Goal: Contribute content: Add original content to the website for others to see

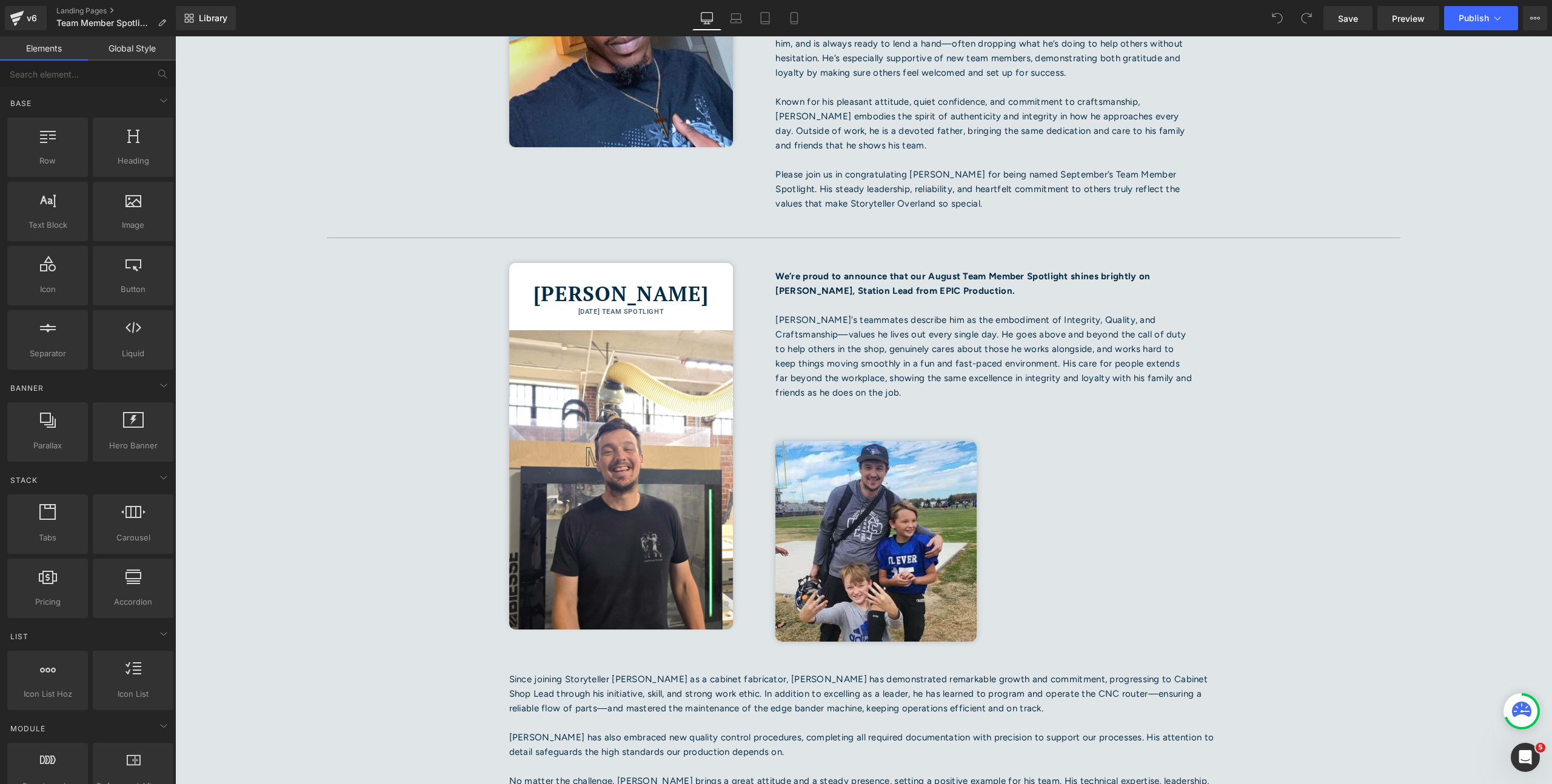
scroll to position [497, 0]
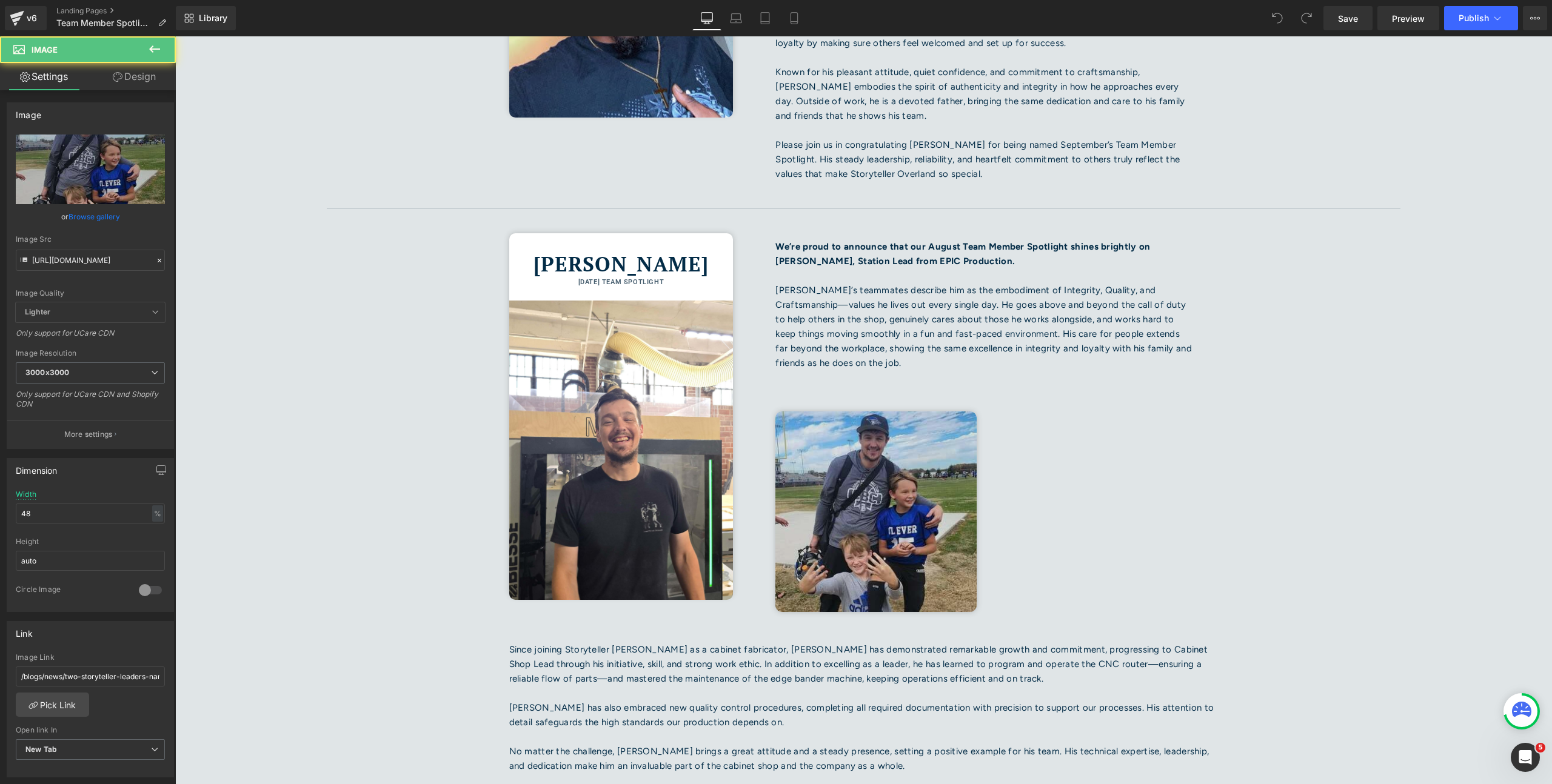
click at [813, 428] on img at bounding box center [876, 512] width 201 height 201
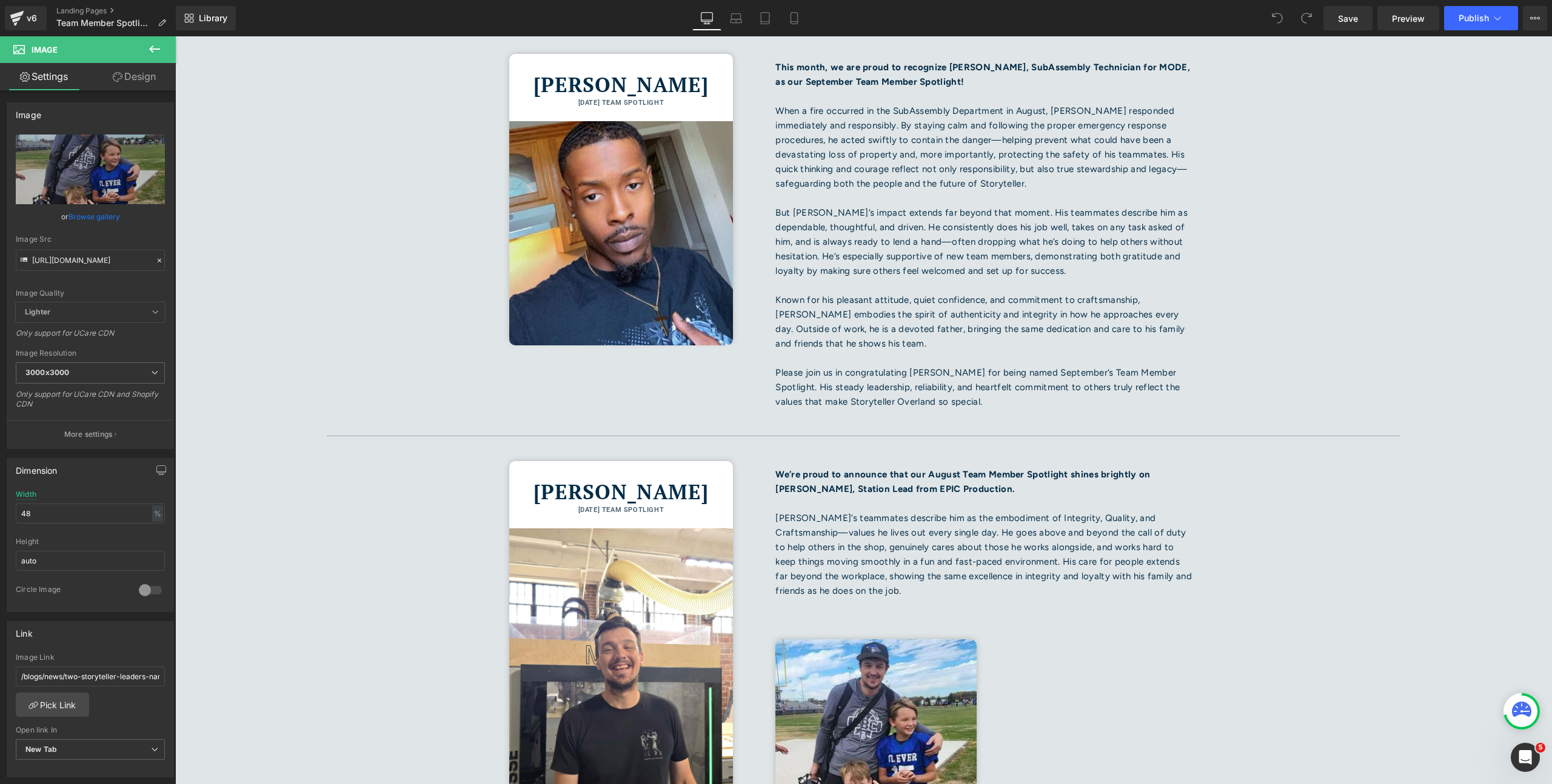
scroll to position [268, 0]
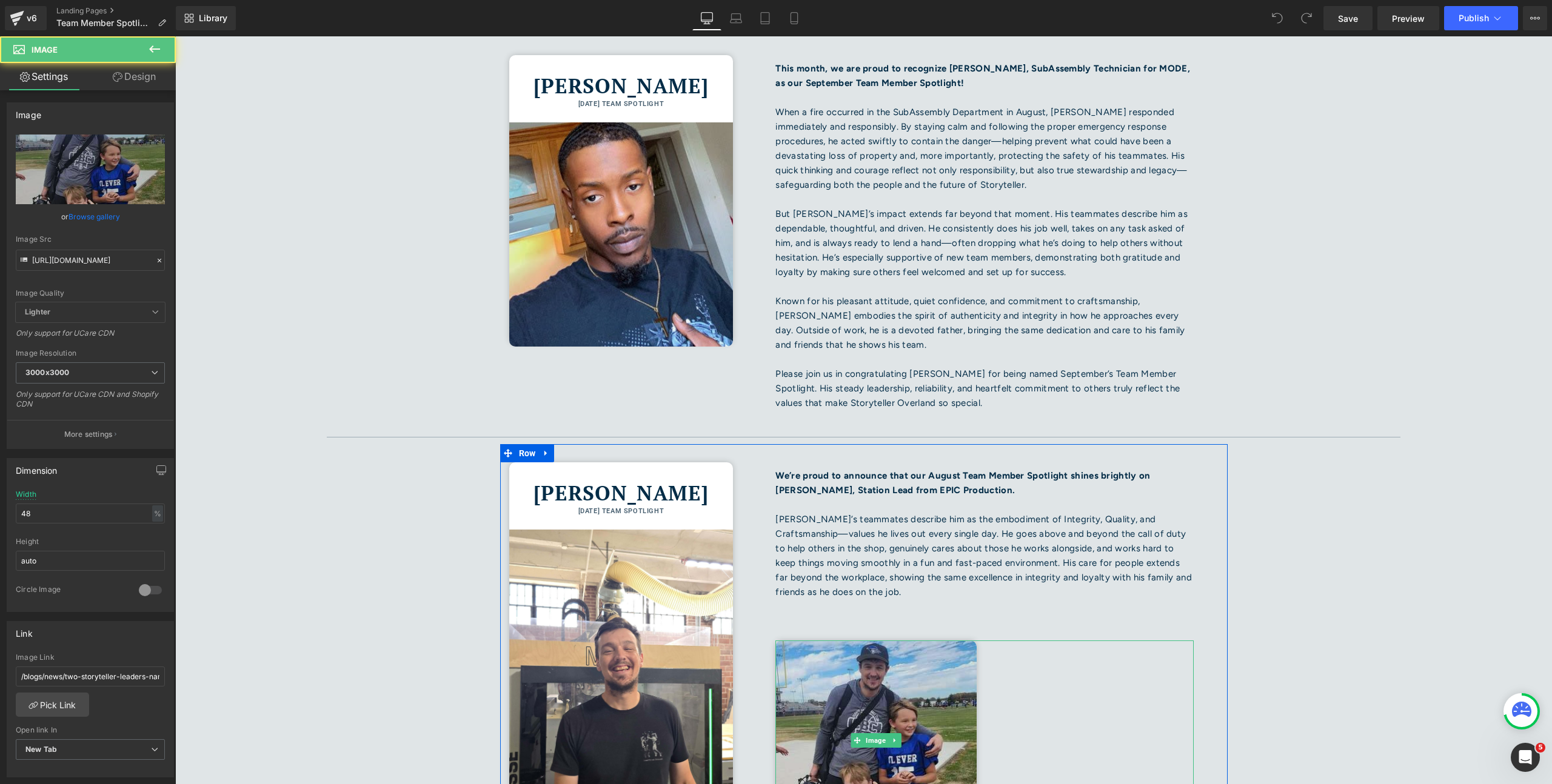
click at [873, 640] on img at bounding box center [876, 741] width 201 height 201
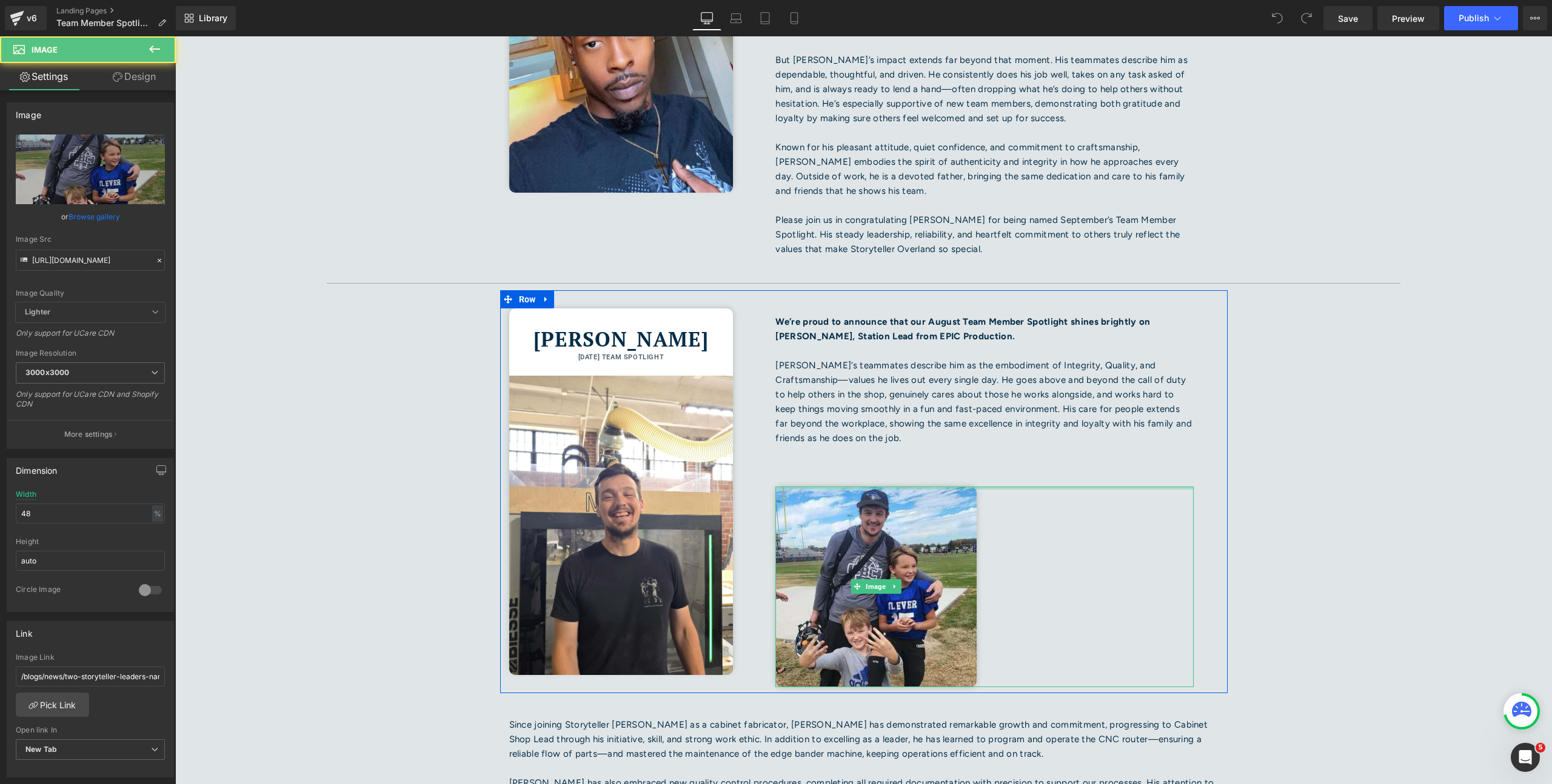
scroll to position [661, 0]
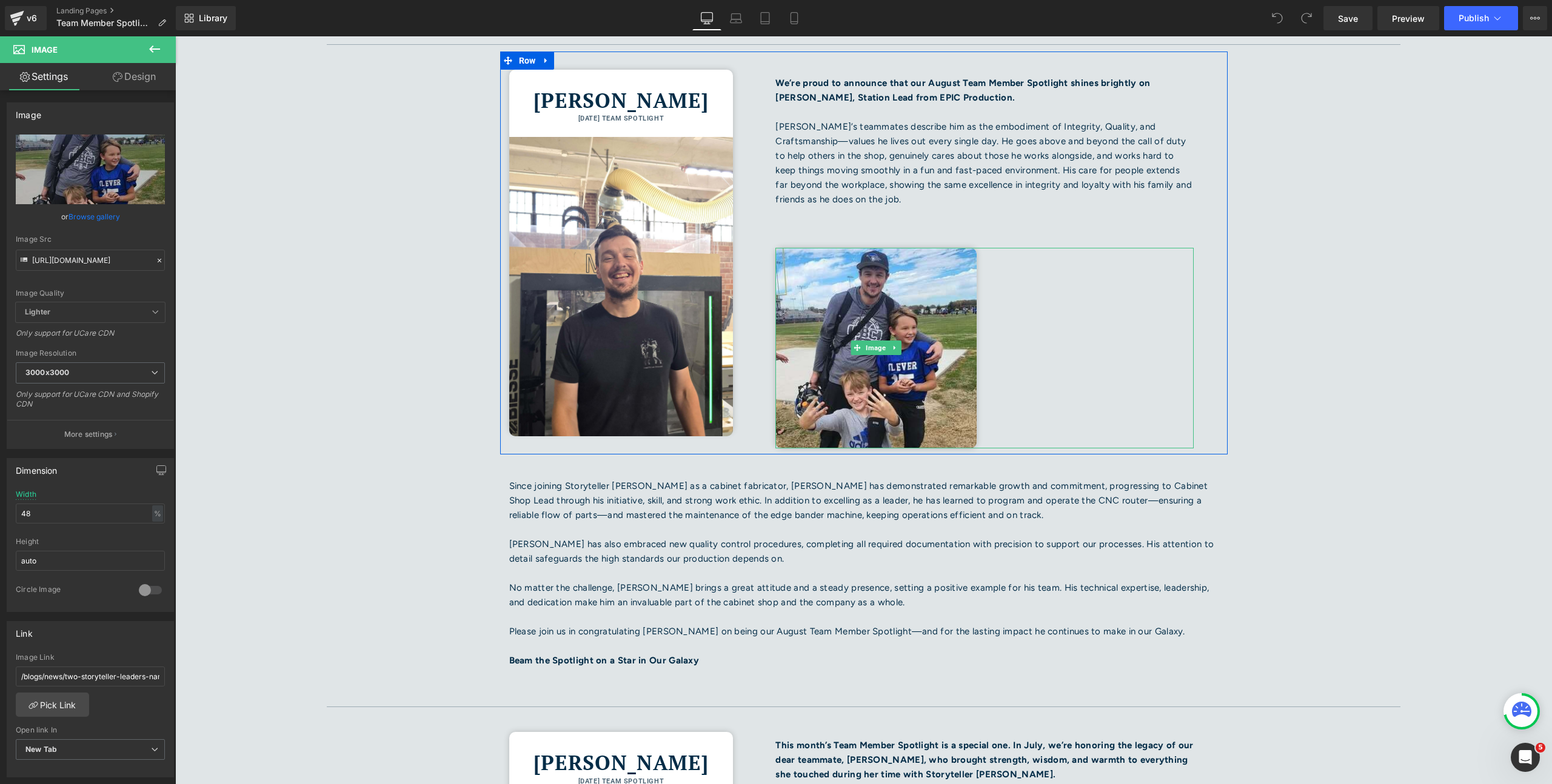
click at [892, 344] on icon at bounding box center [894, 348] width 7 height 7
click at [885, 345] on icon at bounding box center [888, 348] width 7 height 7
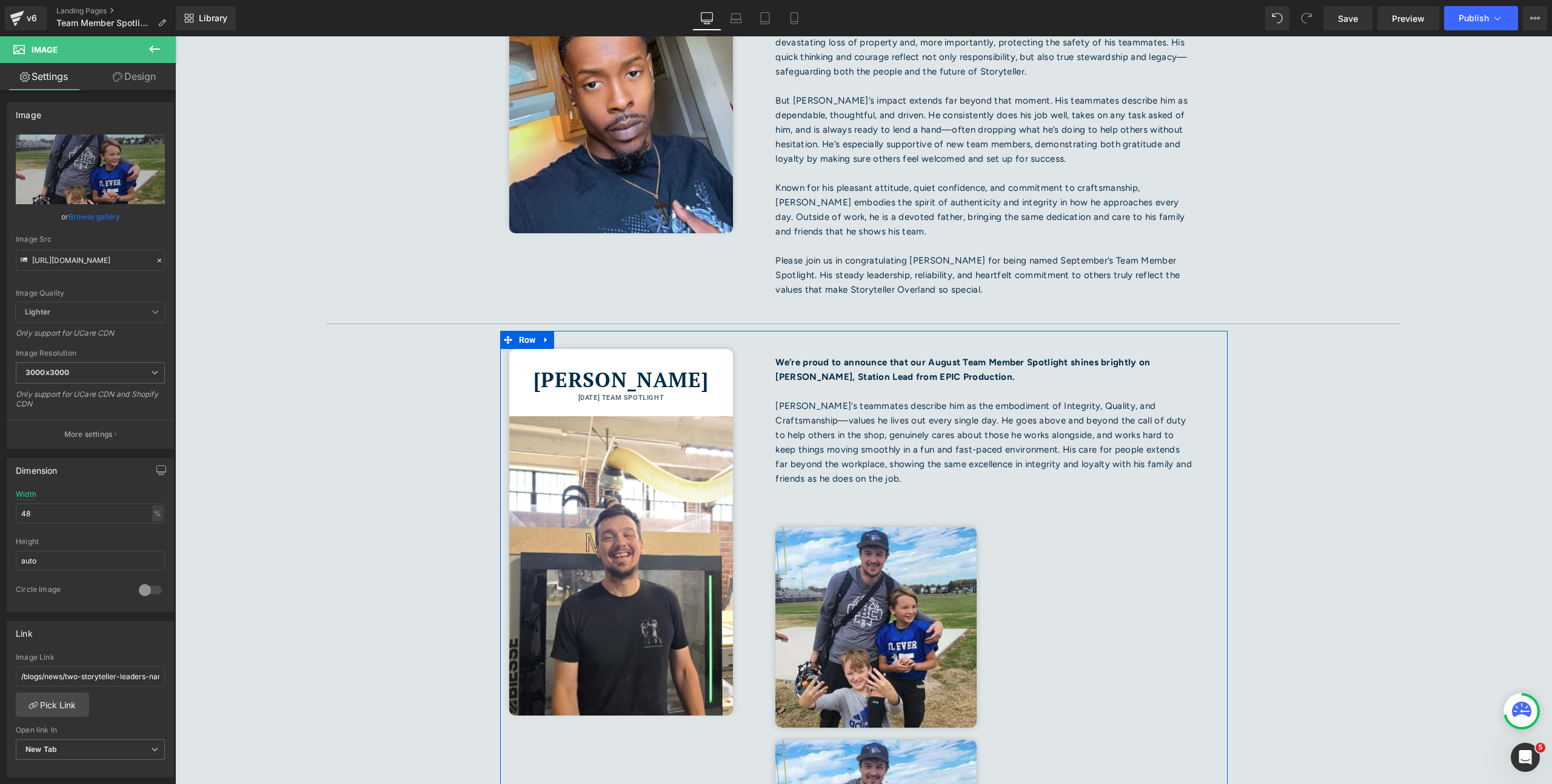
scroll to position [373, 0]
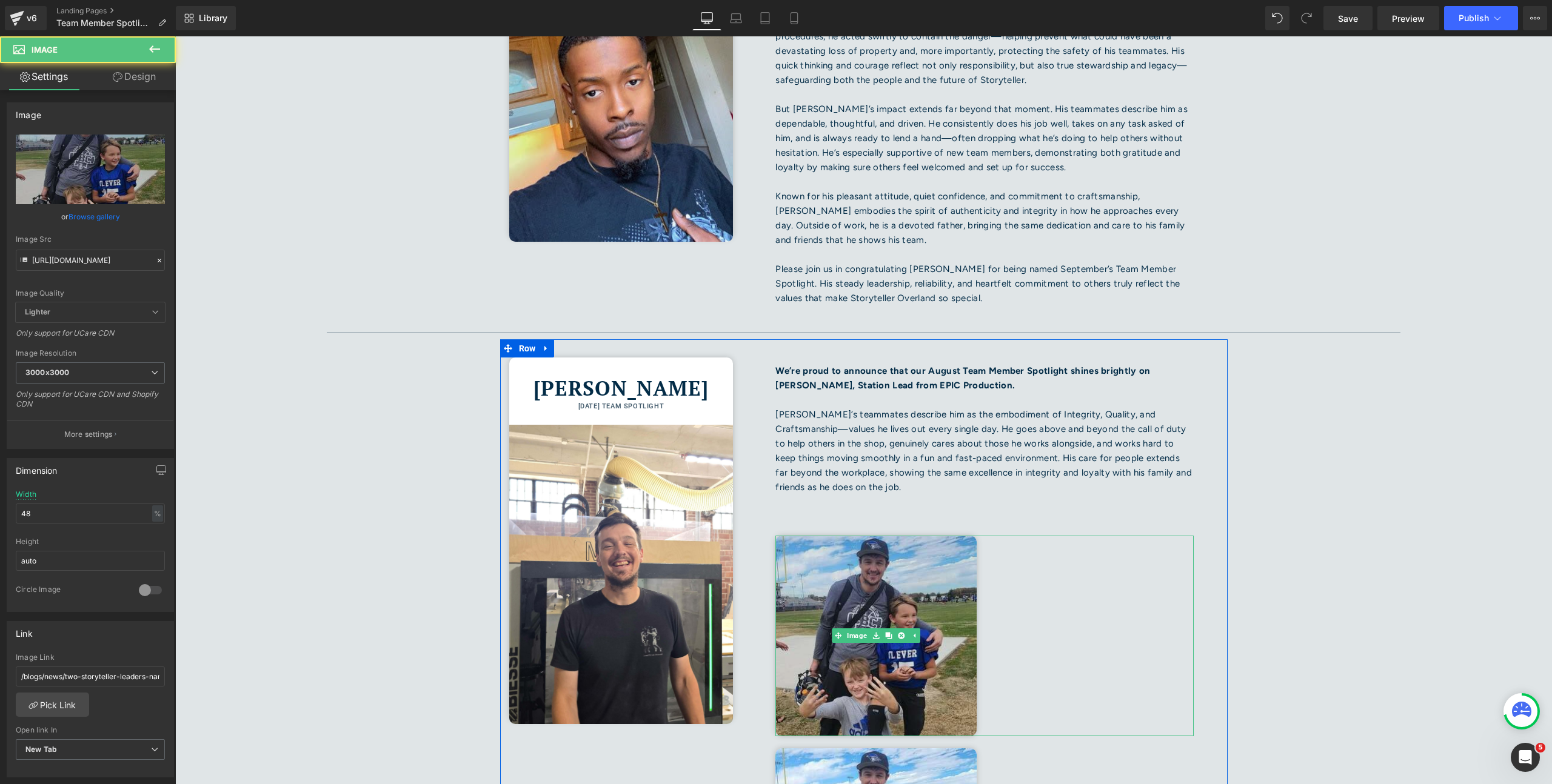
click at [797, 544] on img at bounding box center [876, 636] width 201 height 201
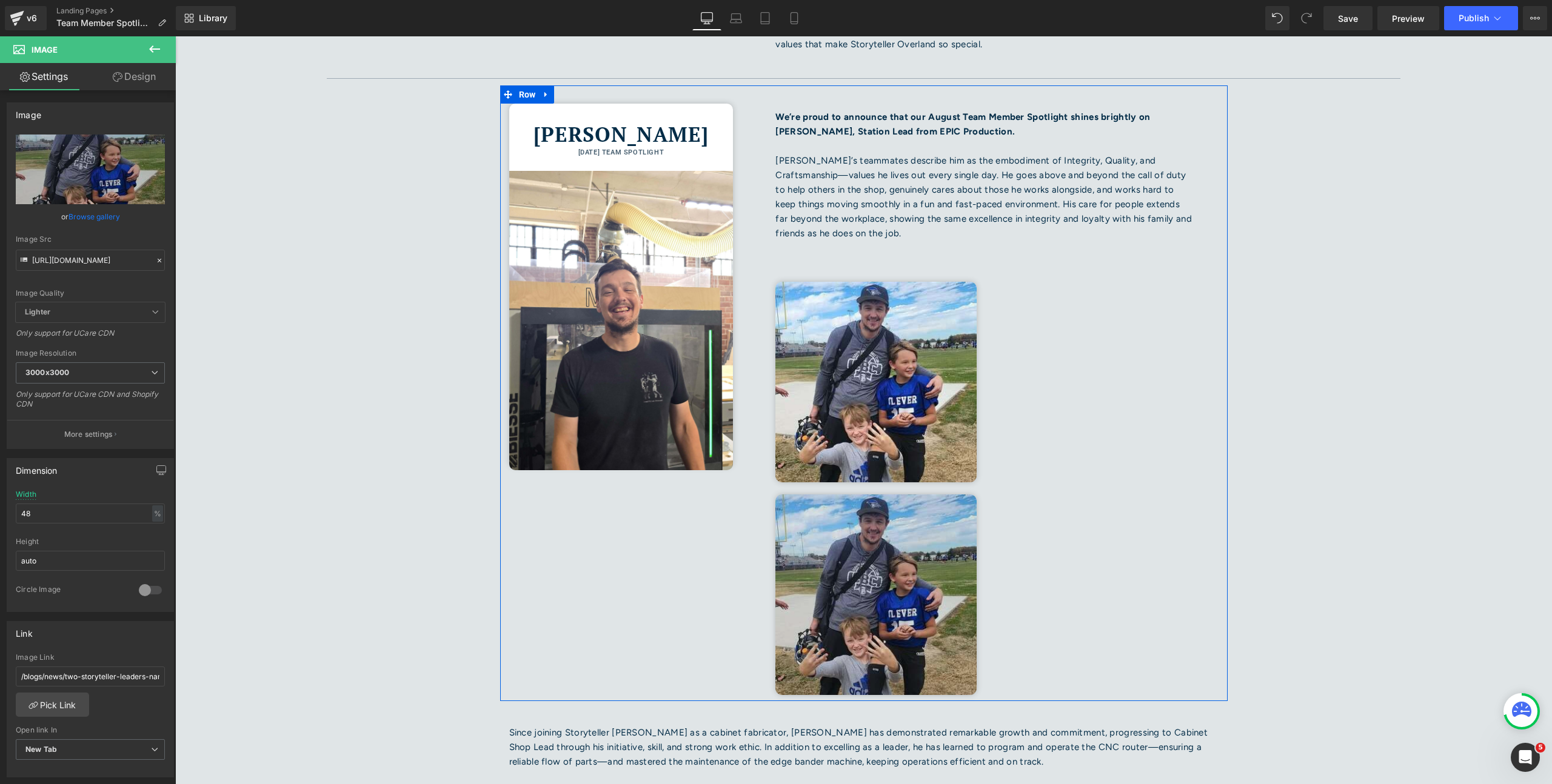
scroll to position [646, 0]
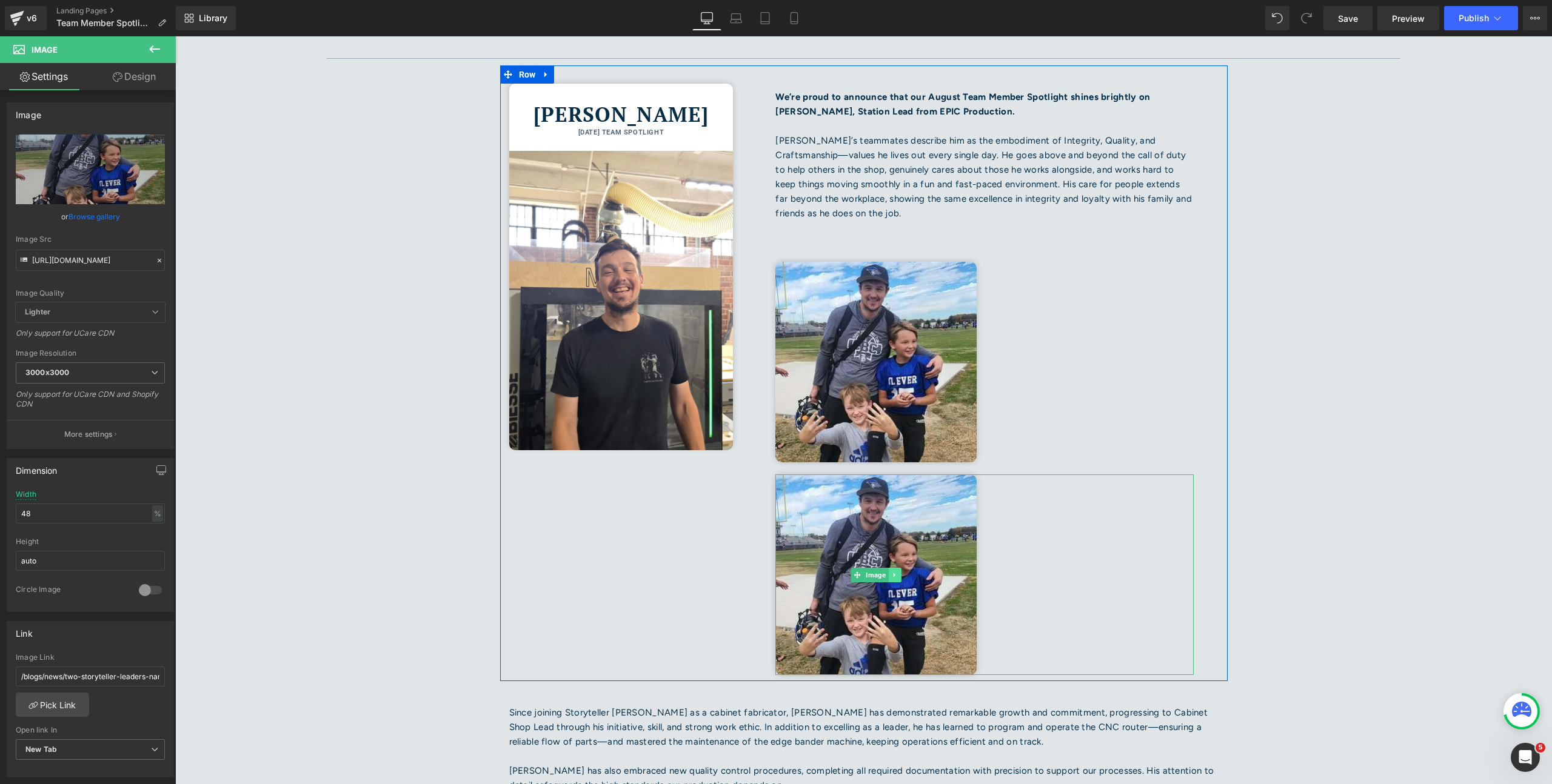
click at [892, 571] on icon at bounding box center [894, 575] width 7 height 7
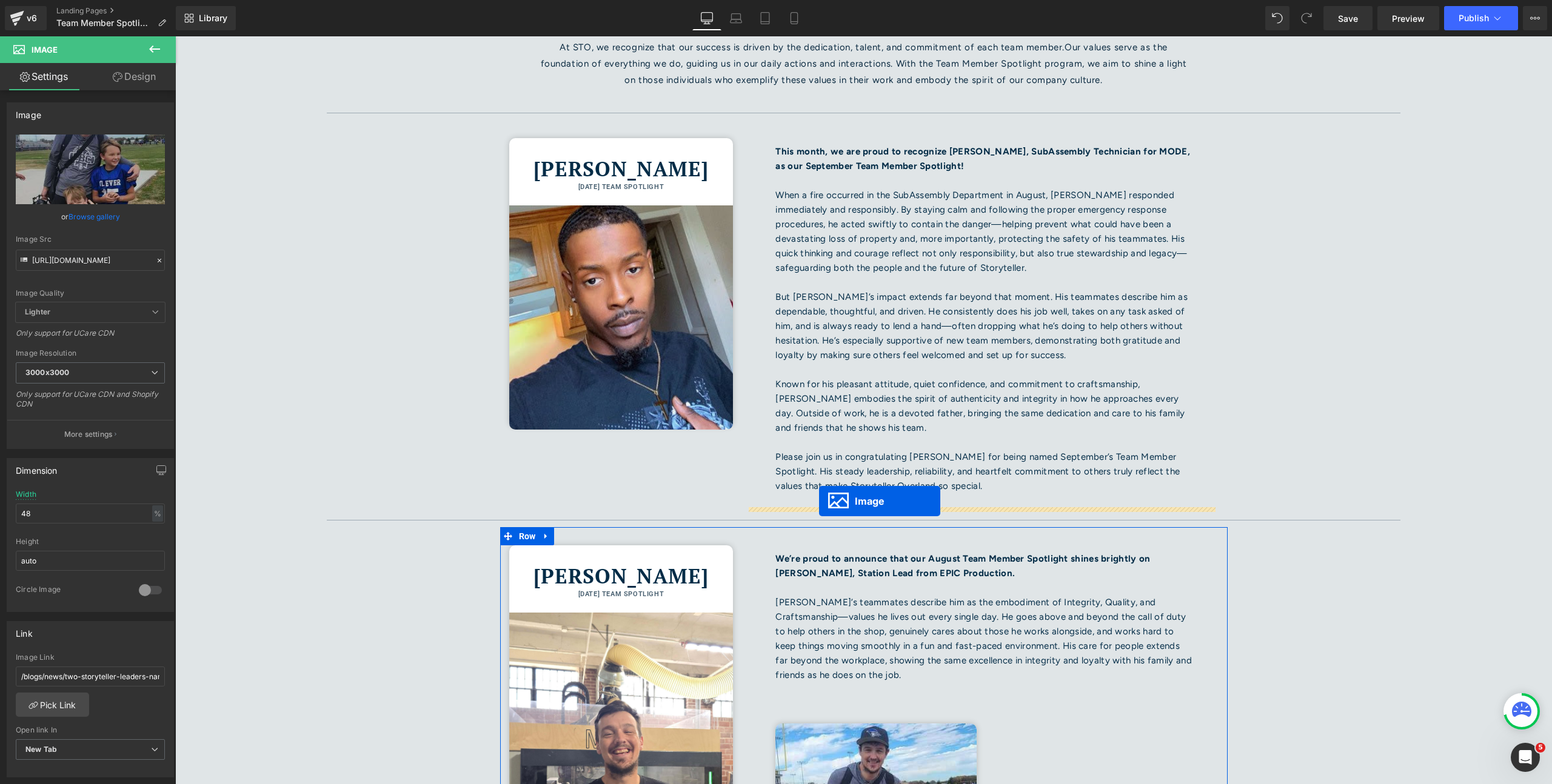
scroll to position [162, 0]
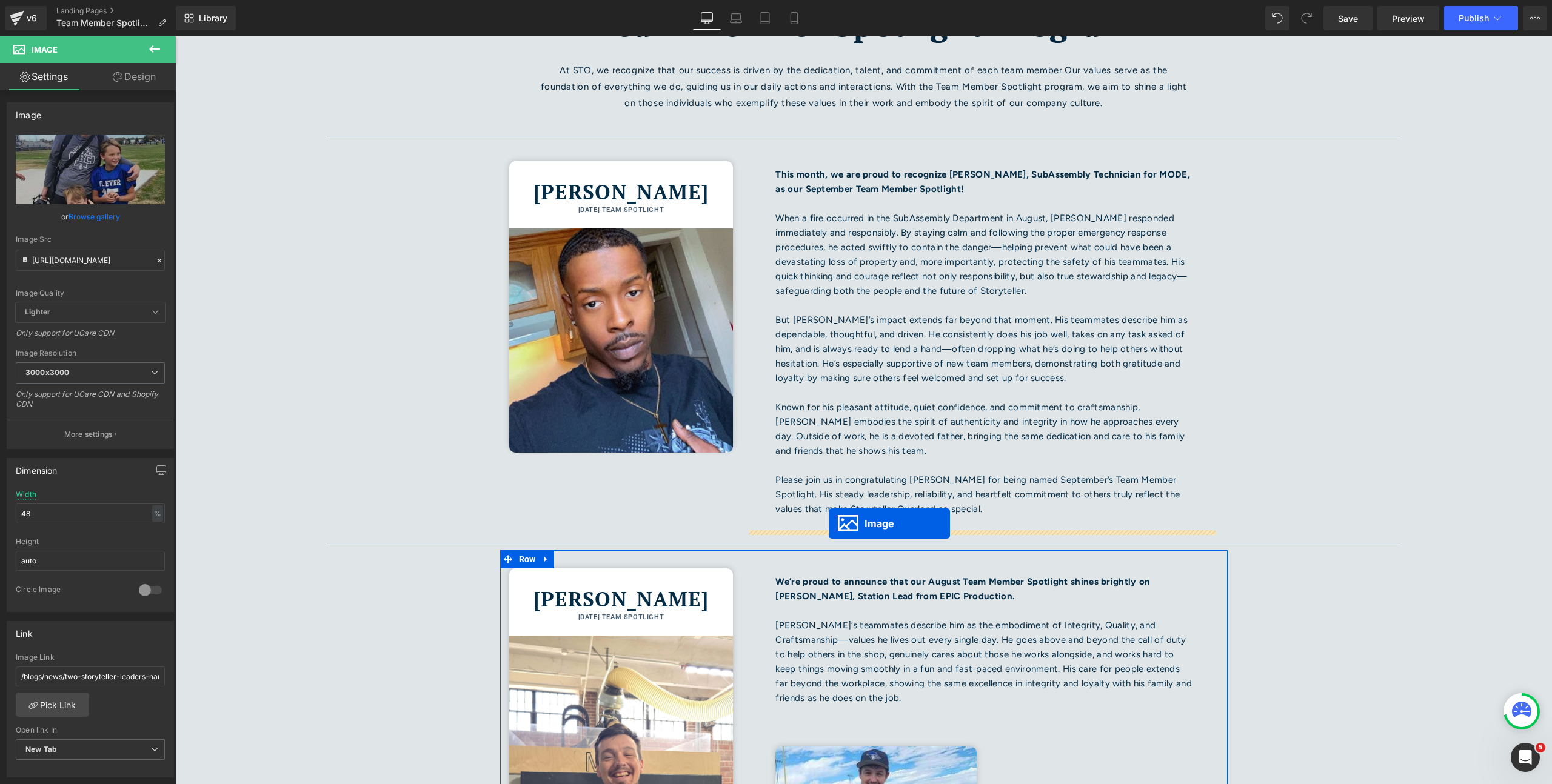
drag, startPoint x: 833, startPoint y: 562, endPoint x: 829, endPoint y: 524, distance: 38.2
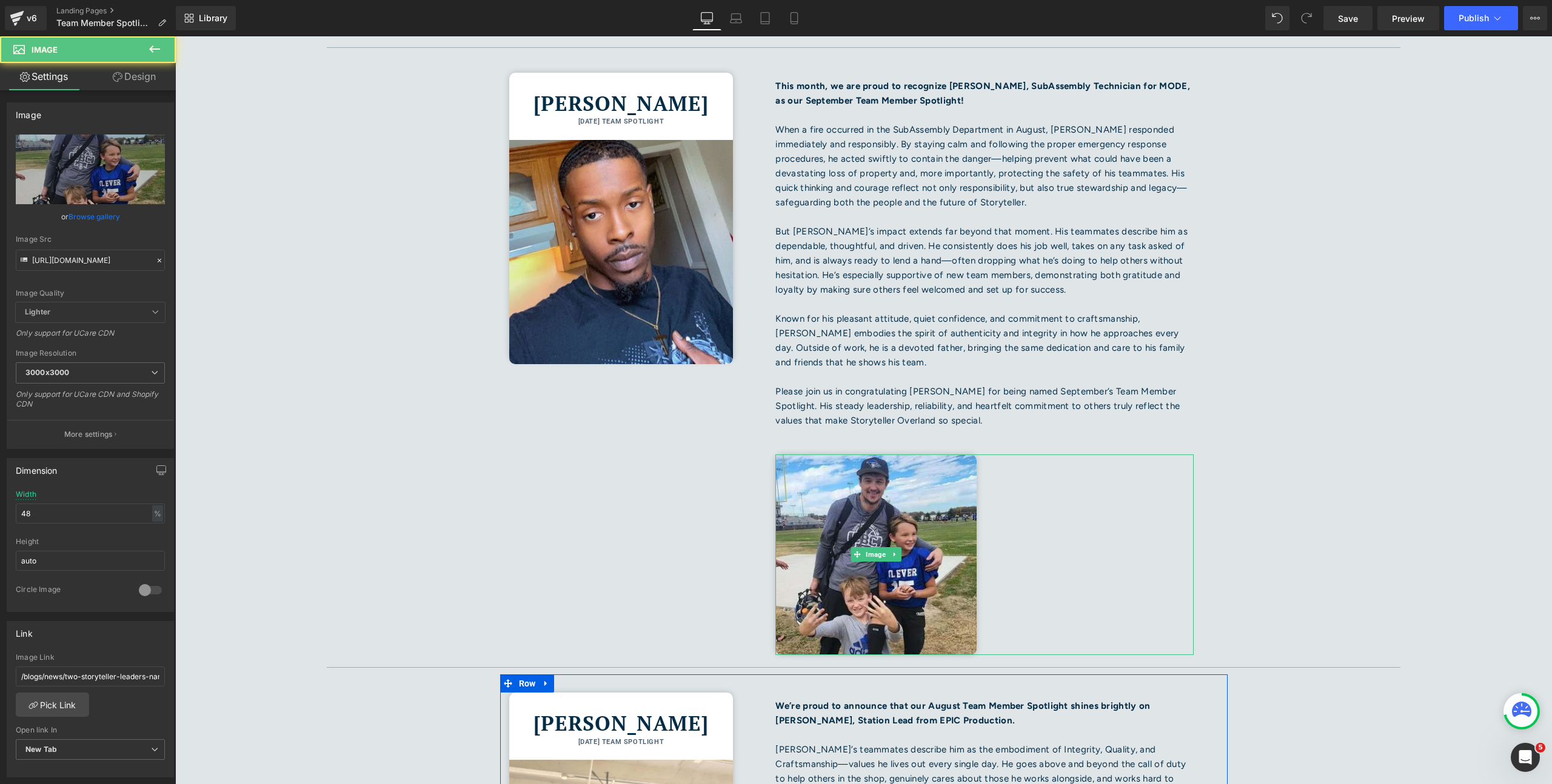
scroll to position [254, 0]
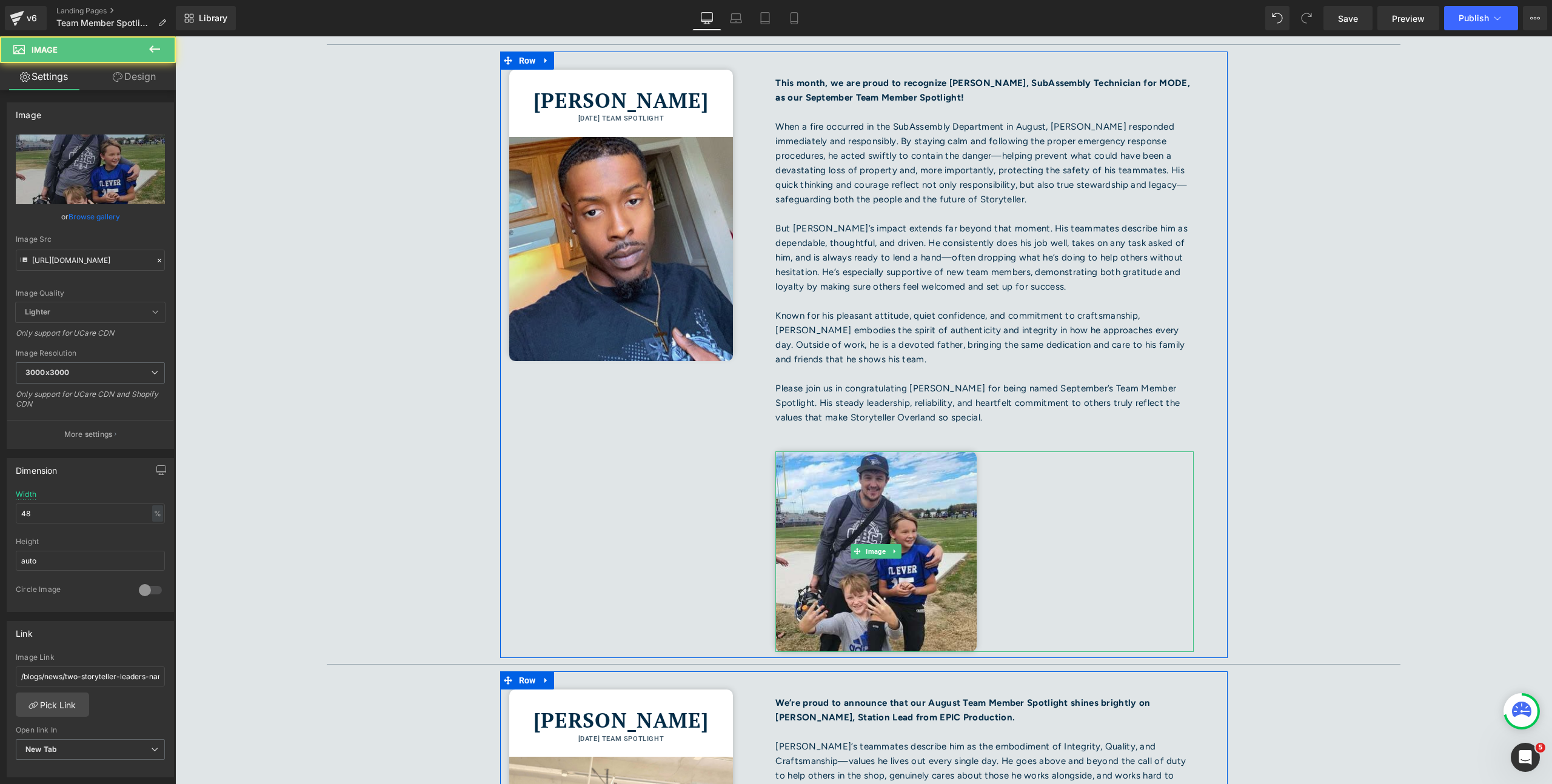
click at [1021, 539] on link at bounding box center [984, 552] width 418 height 201
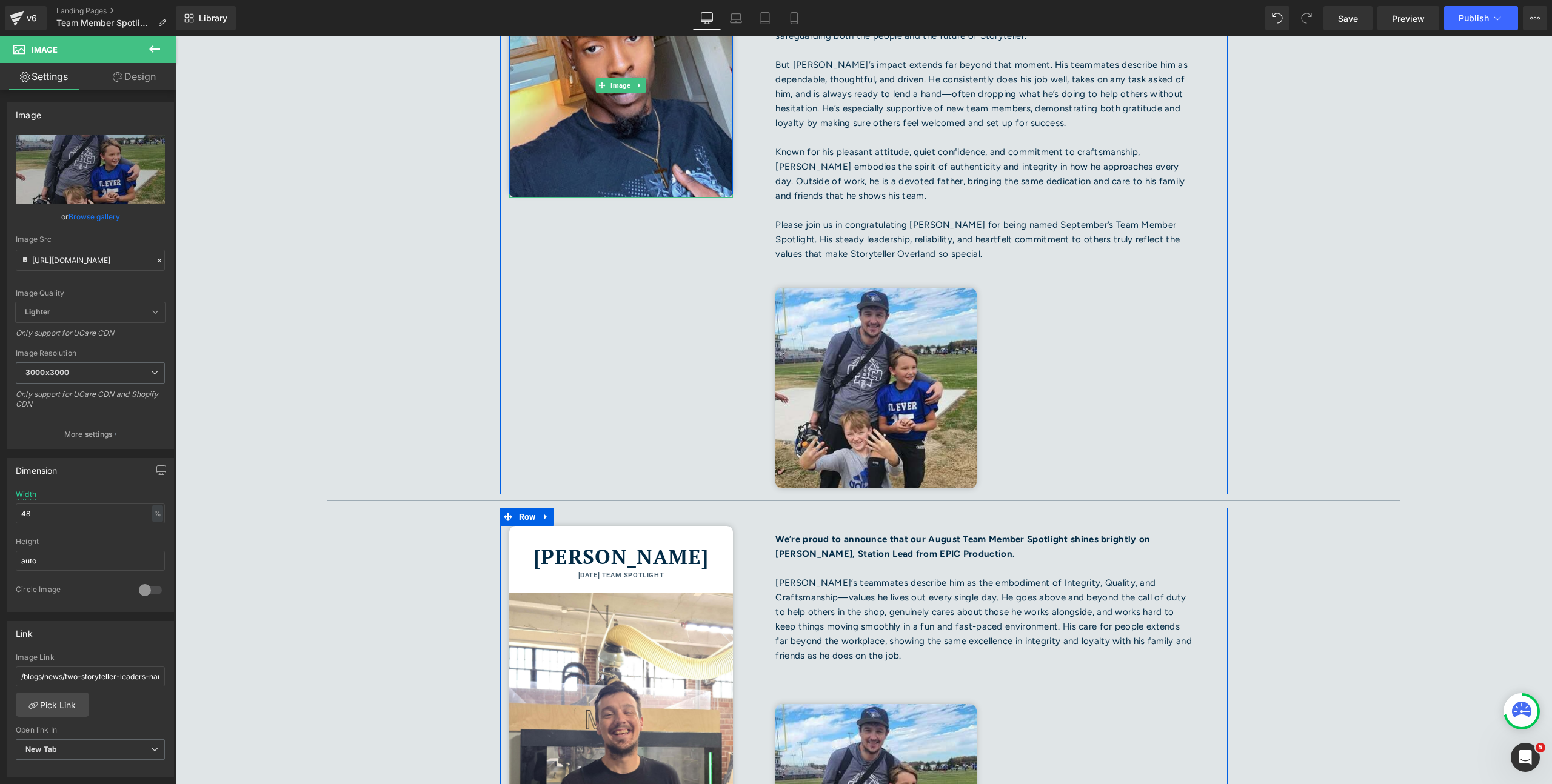
scroll to position [462, 0]
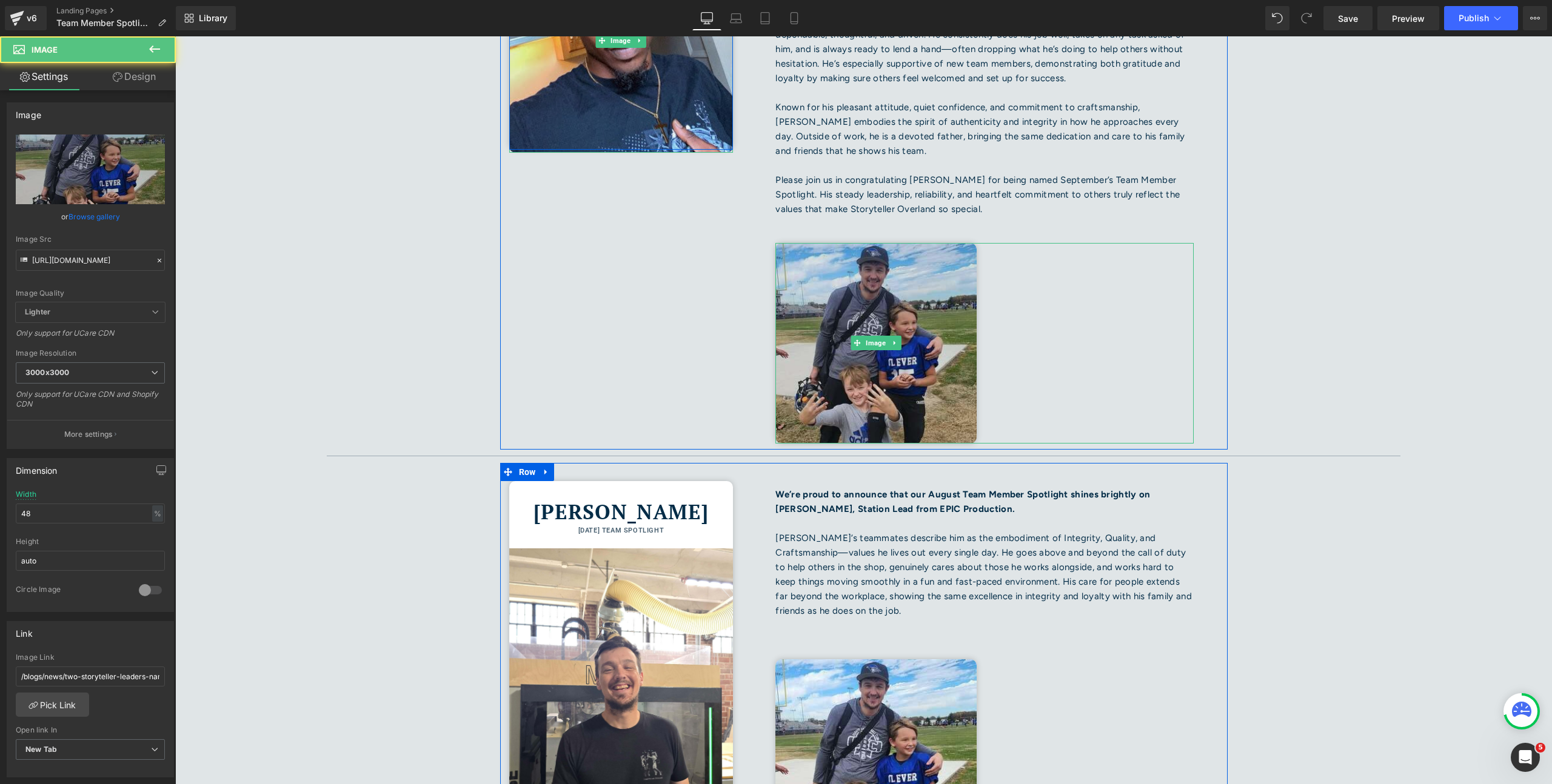
click at [896, 306] on img at bounding box center [876, 344] width 201 height 201
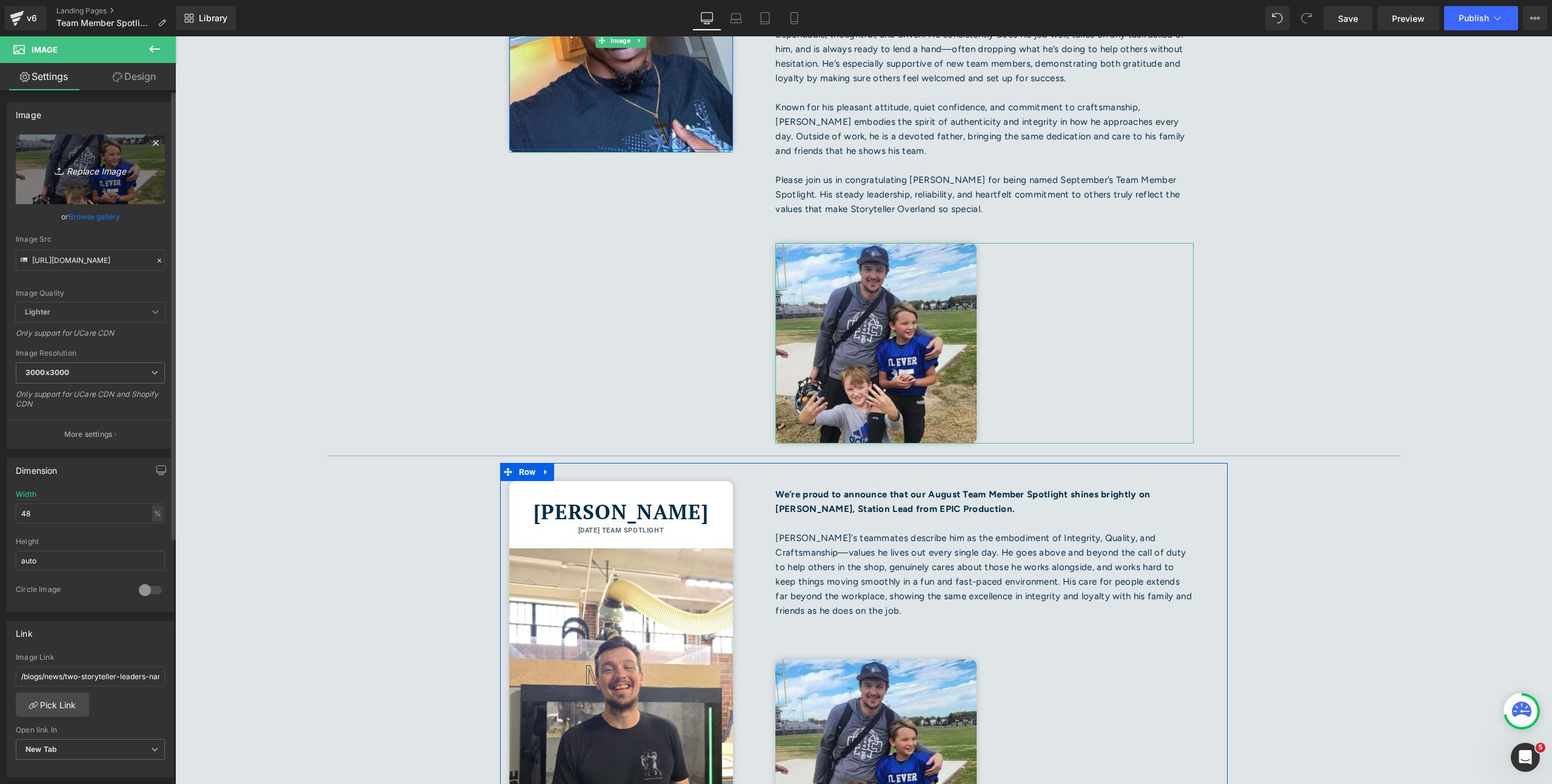
click at [90, 176] on icon "Replace Image" at bounding box center [90, 170] width 97 height 15
click at [84, 257] on input "[URL][DOMAIN_NAME]" at bounding box center [90, 260] width 149 height 22
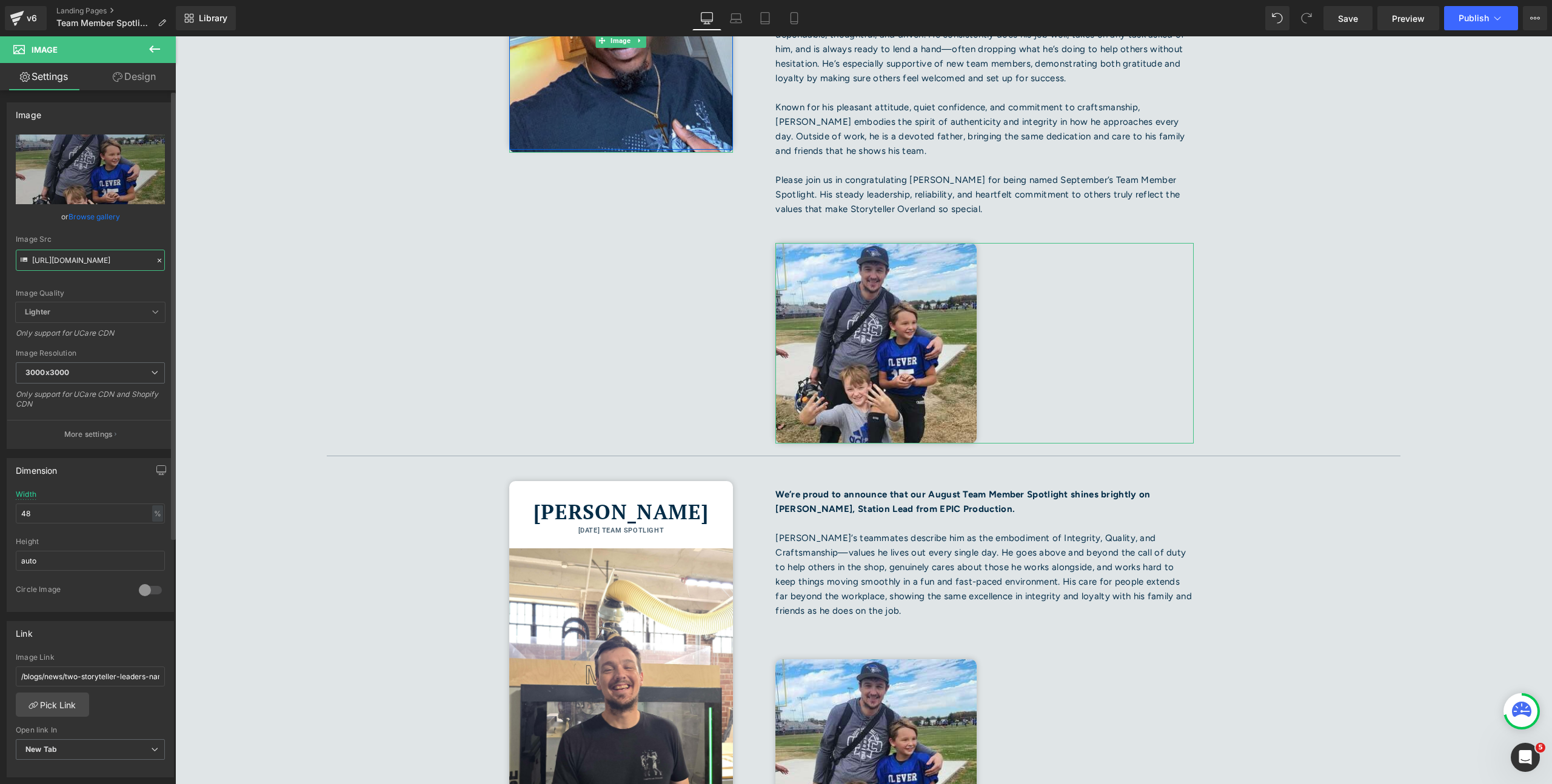
paste input "Stefphon_Turner_Alt_Photo.jpg?v=1758119054"
type input "[URL][DOMAIN_NAME]"
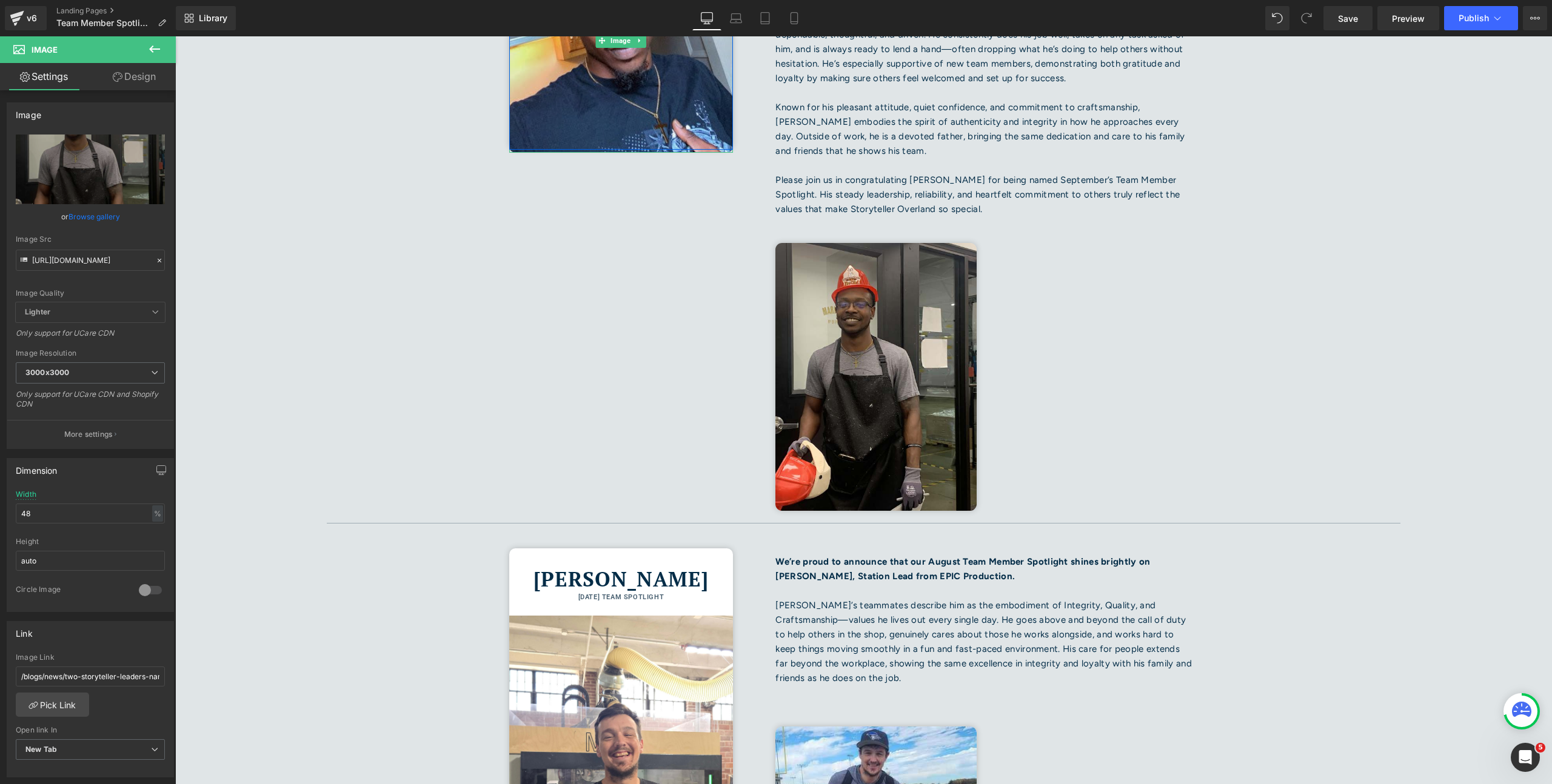
scroll to position [0, 0]
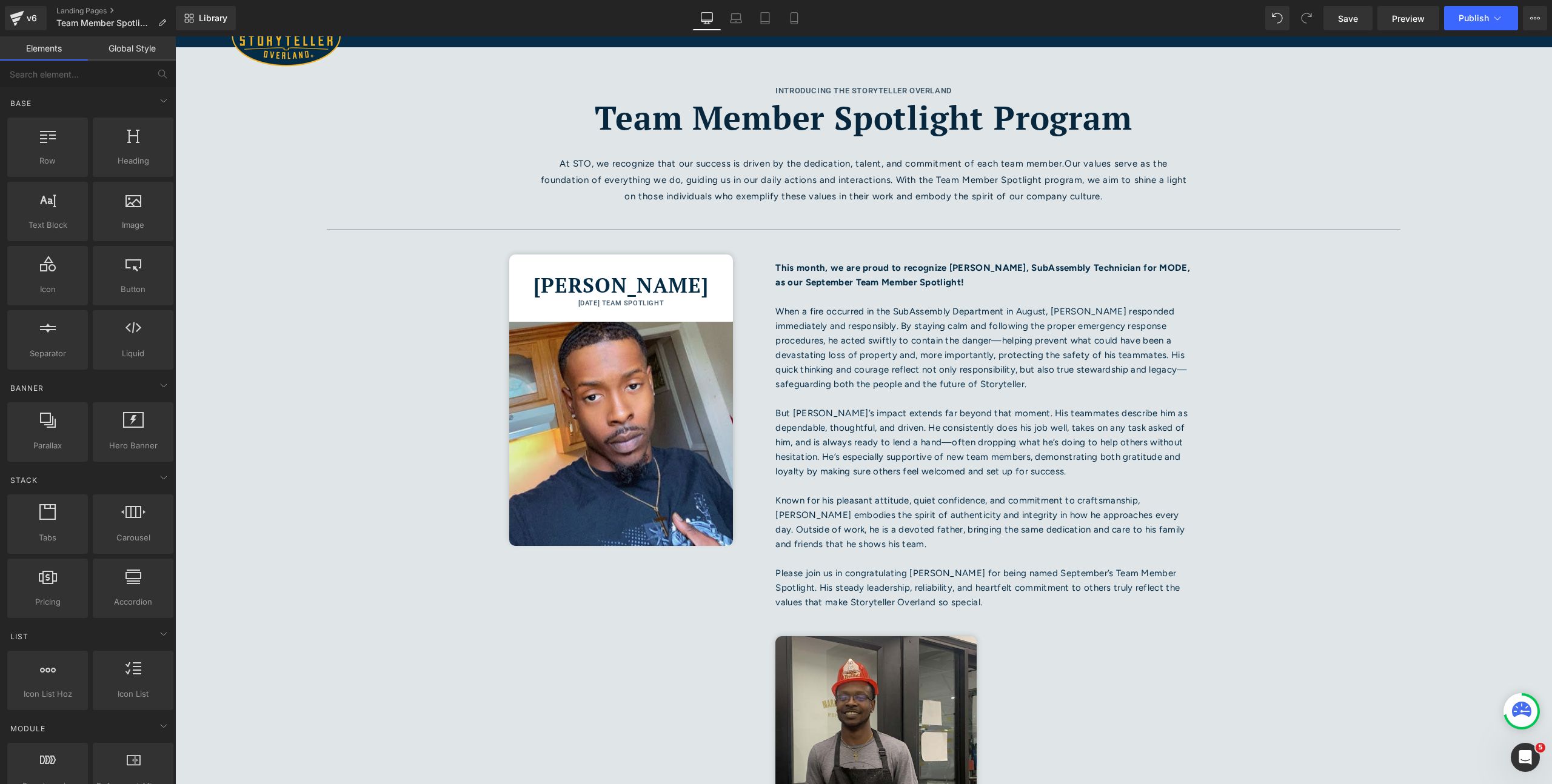
scroll to position [15, 0]
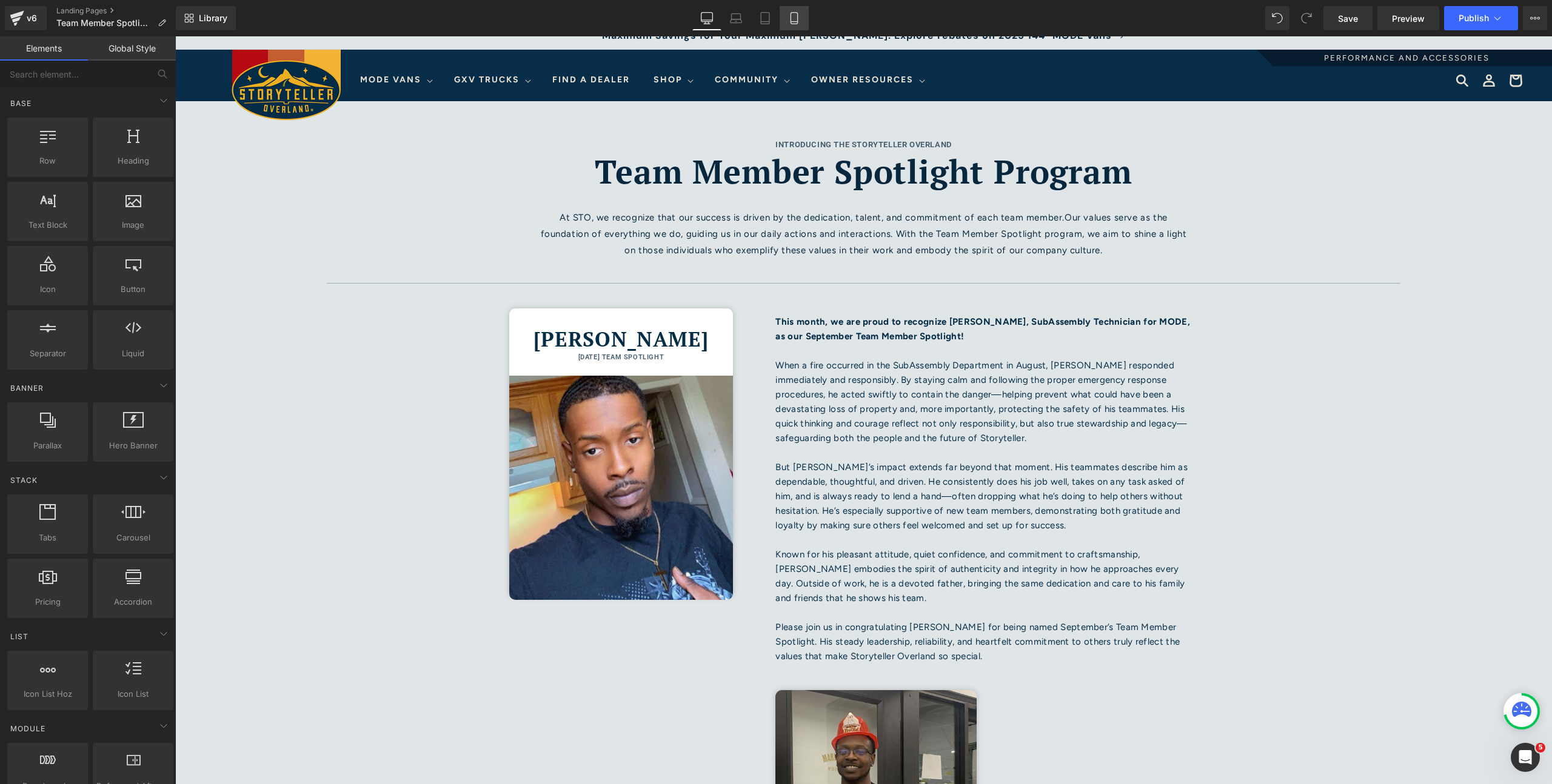
click at [792, 13] on icon at bounding box center [794, 18] width 12 height 12
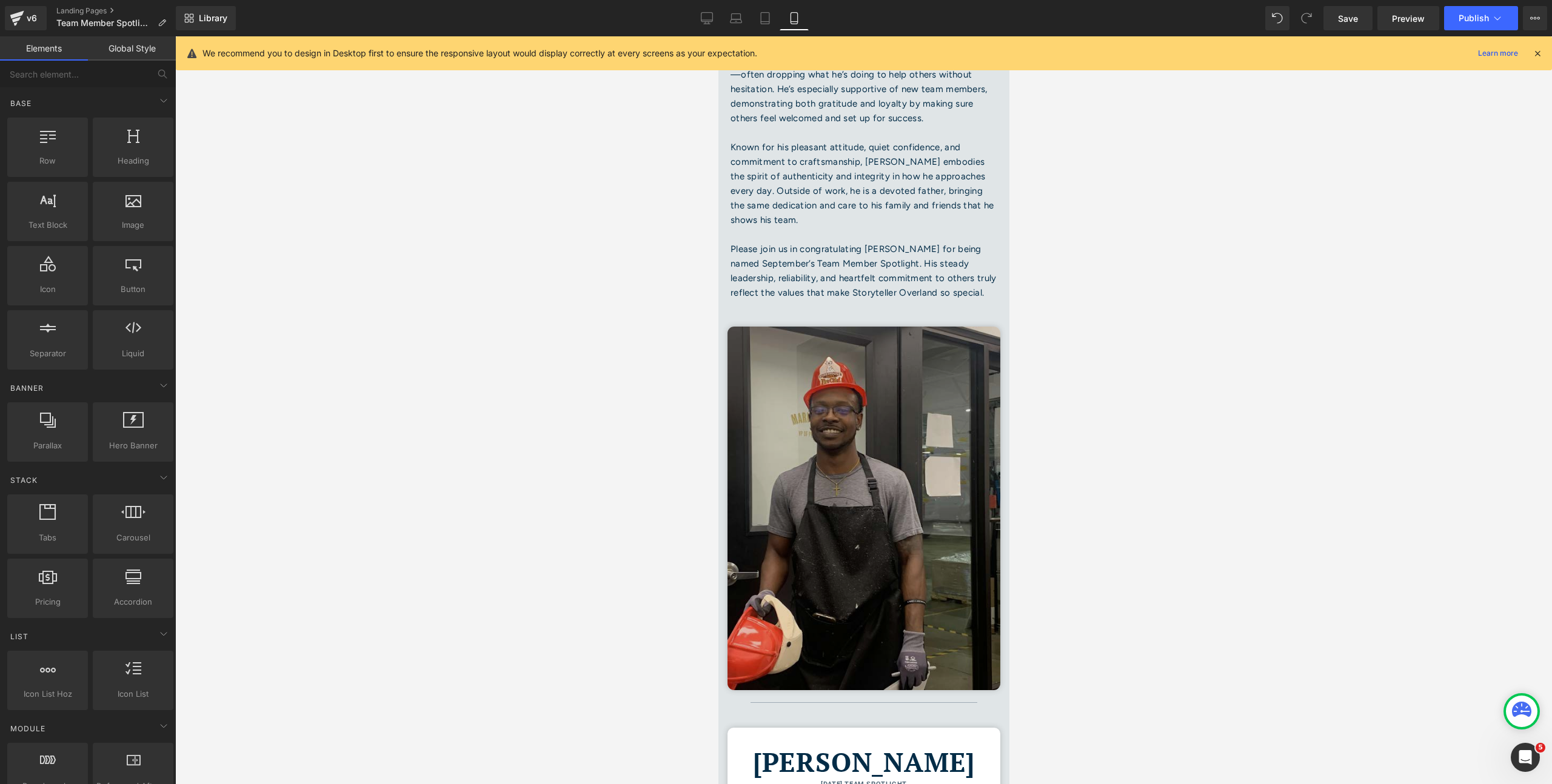
scroll to position [1017, 0]
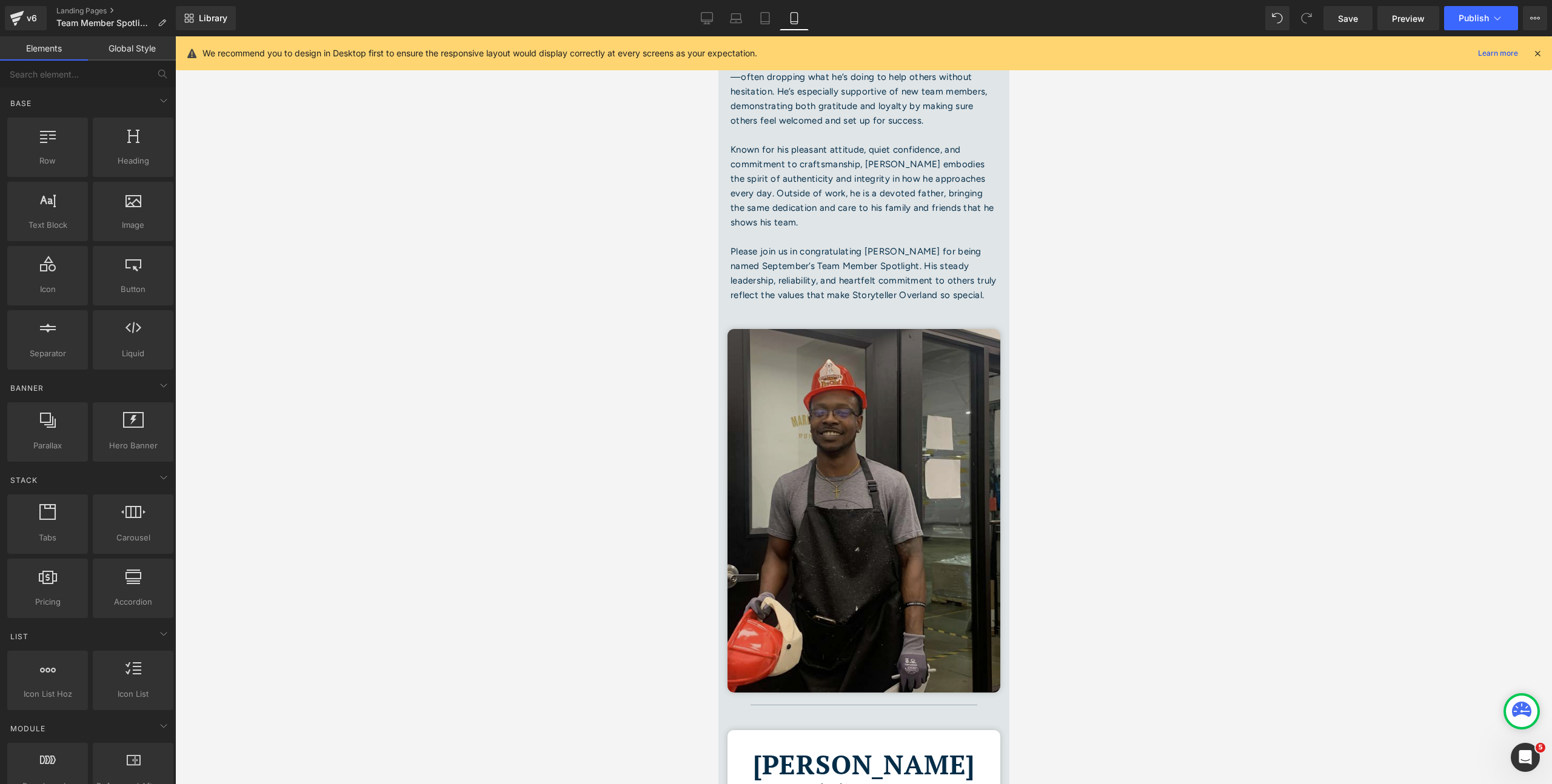
click at [856, 443] on img at bounding box center [863, 510] width 273 height 364
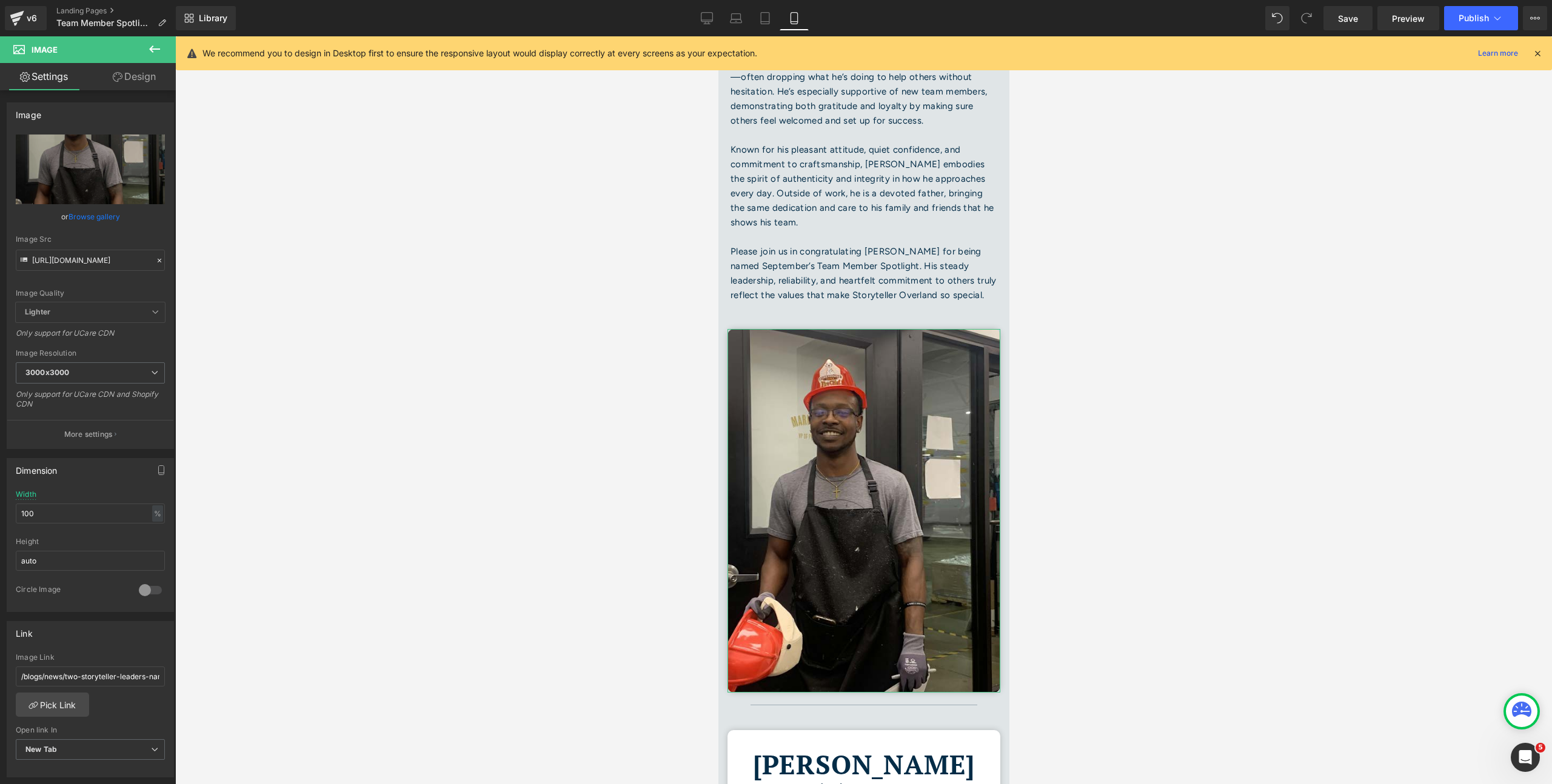
click at [134, 80] on link "Design" at bounding box center [134, 77] width 88 height 28
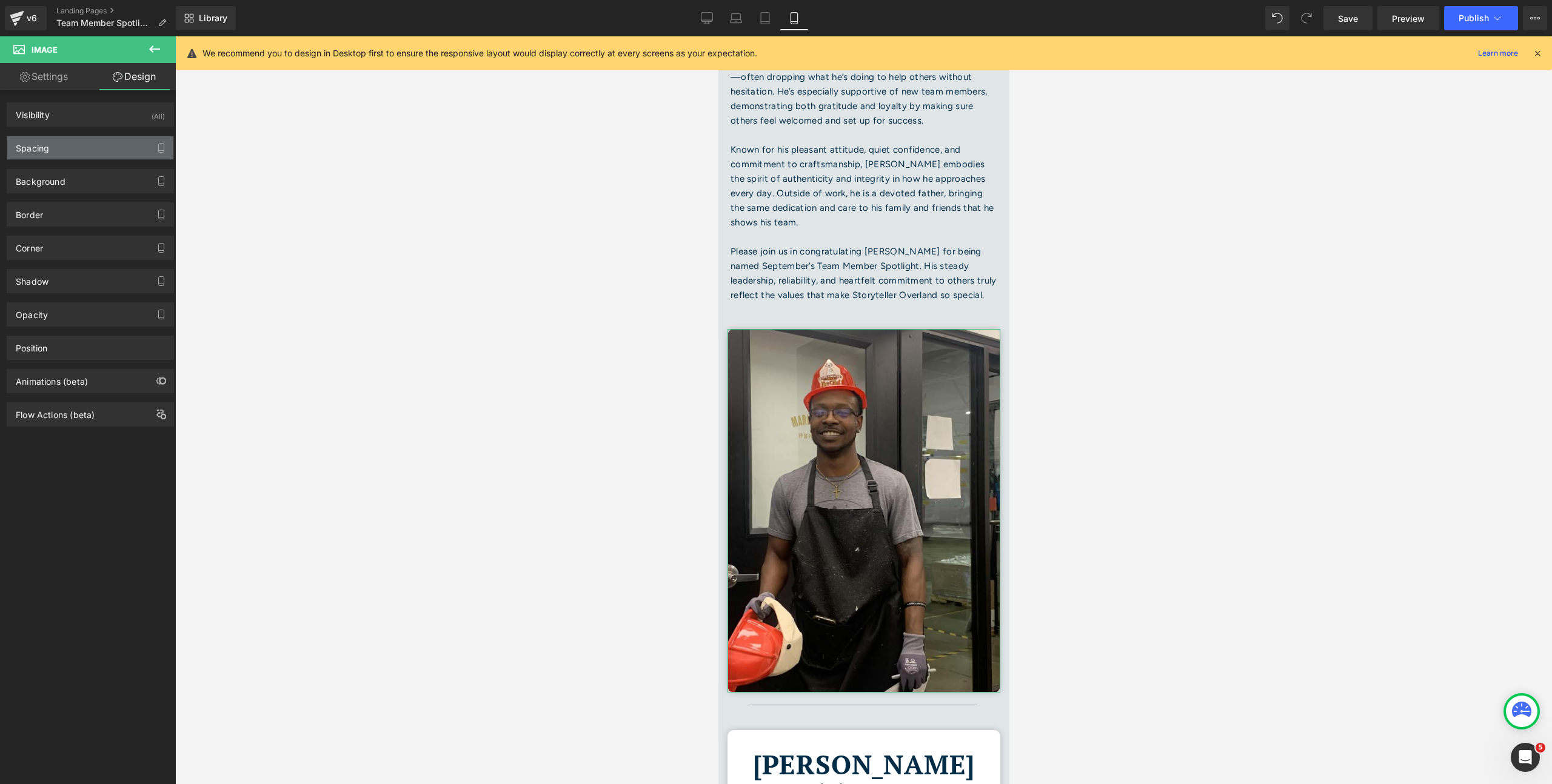
click at [83, 150] on div "Spacing" at bounding box center [90, 147] width 166 height 23
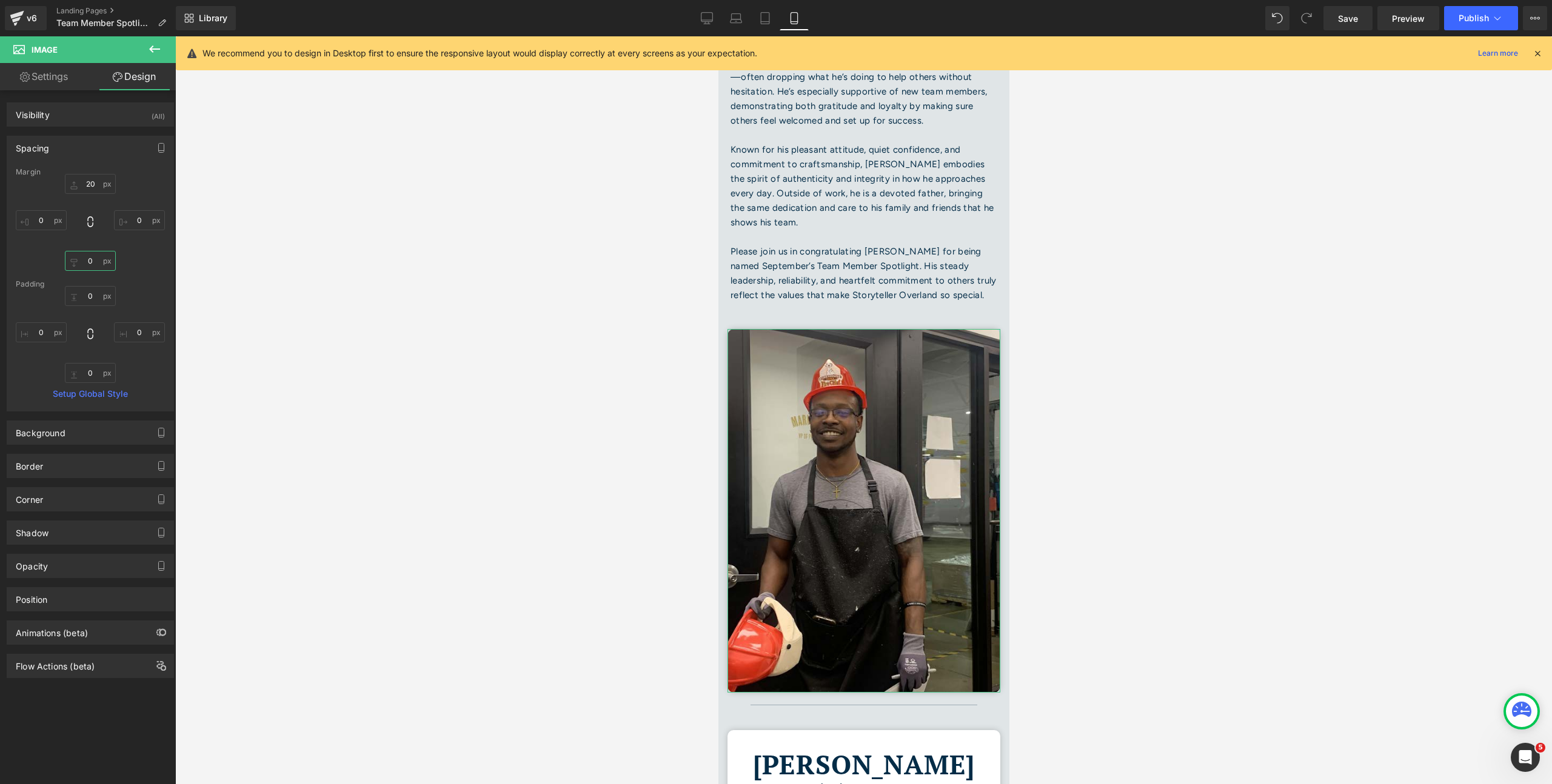
click at [89, 261] on input "text" at bounding box center [90, 260] width 51 height 20
type input "20"
click at [464, 423] on div at bounding box center [863, 410] width 1376 height 748
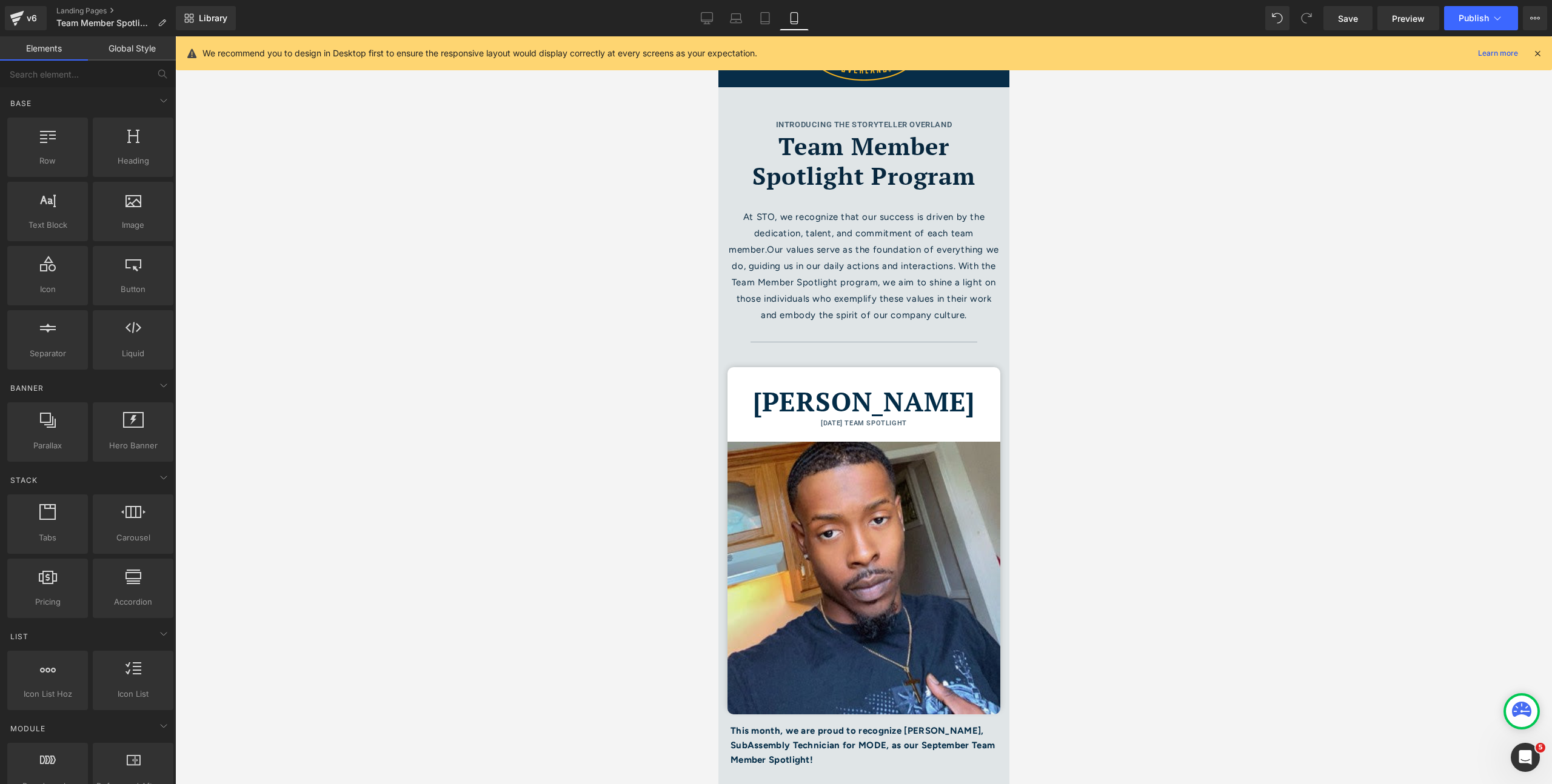
scroll to position [0, 0]
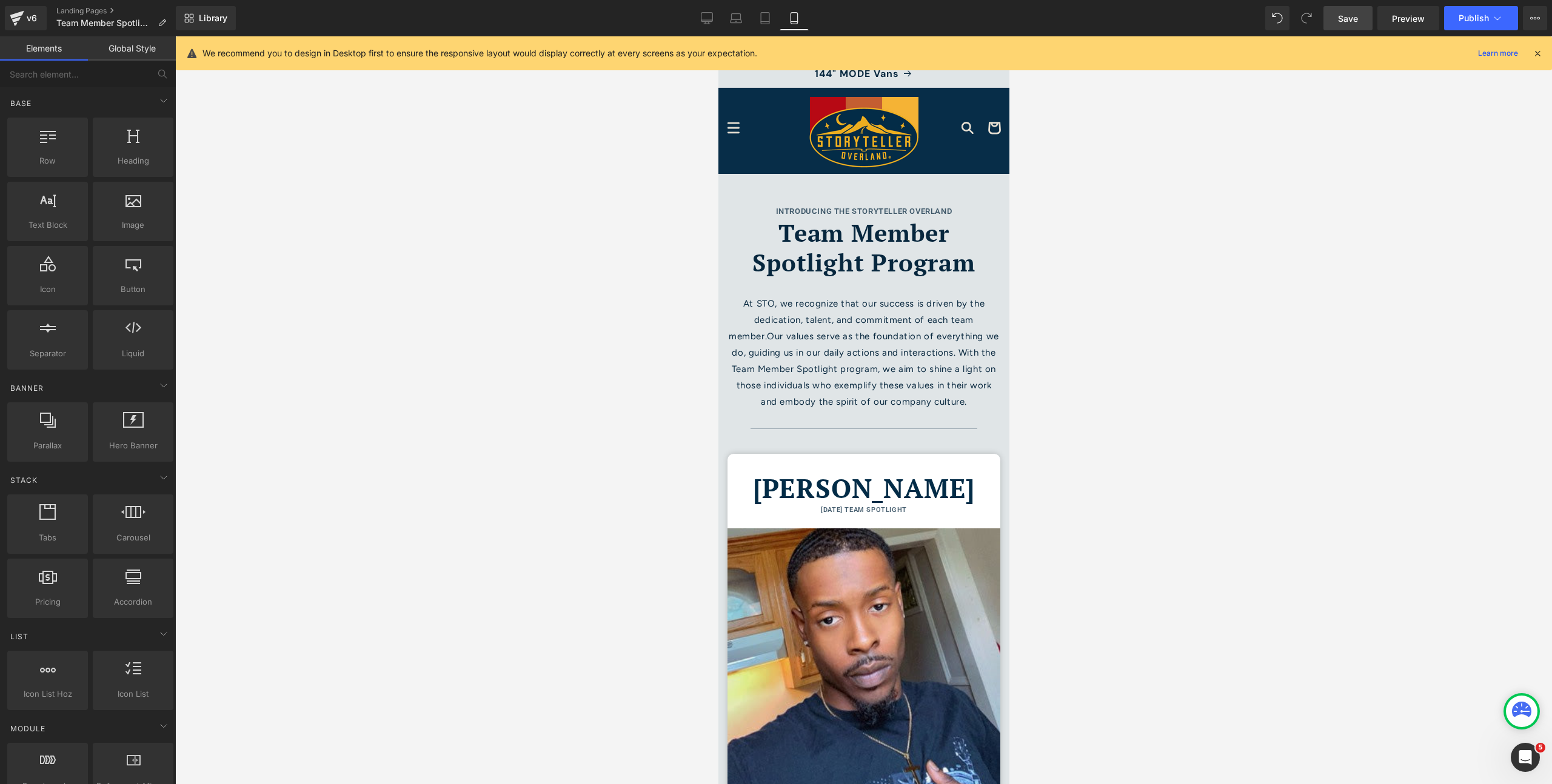
click at [1341, 24] on span "Save" at bounding box center [1347, 18] width 20 height 13
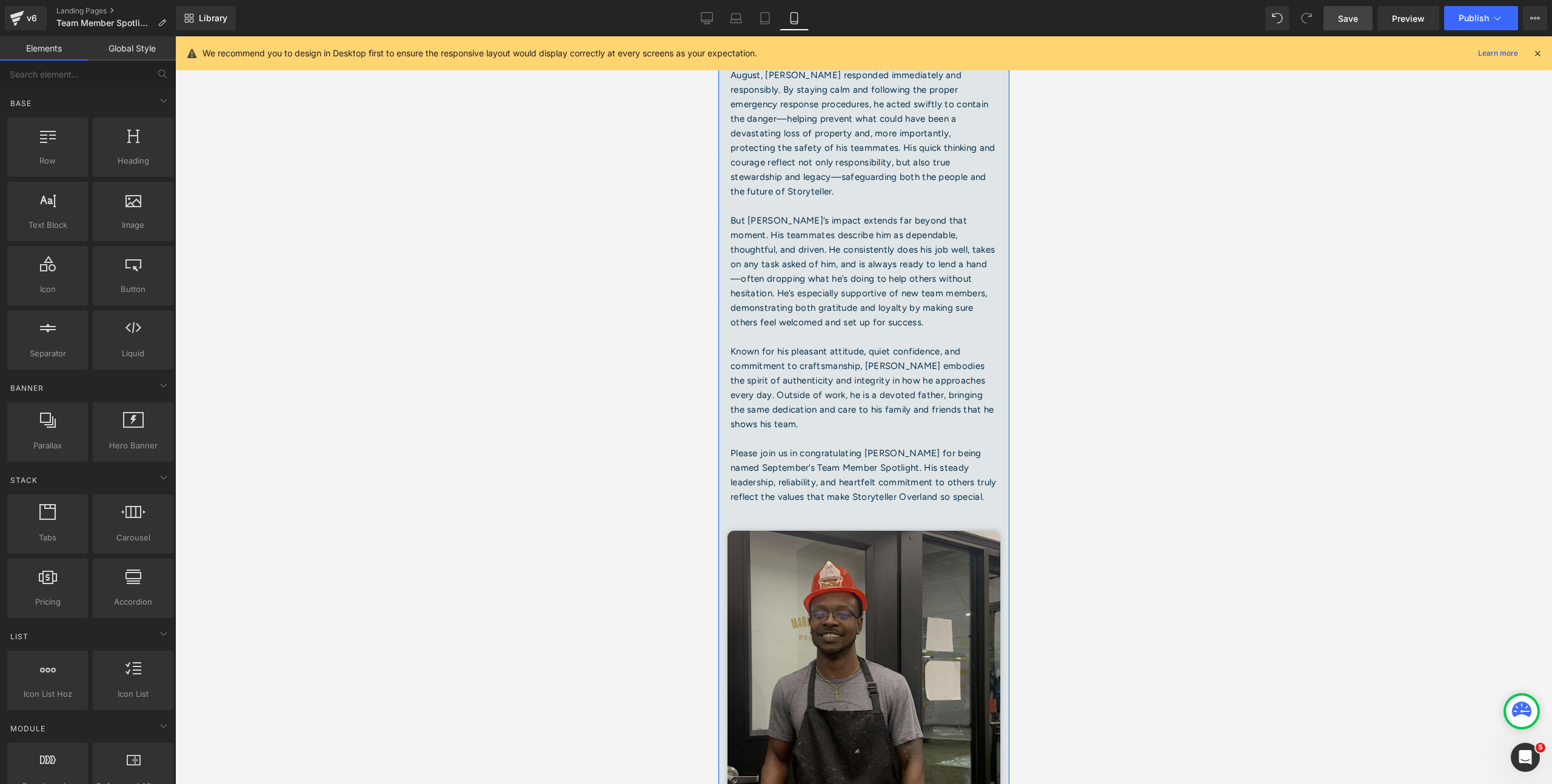
scroll to position [812, 0]
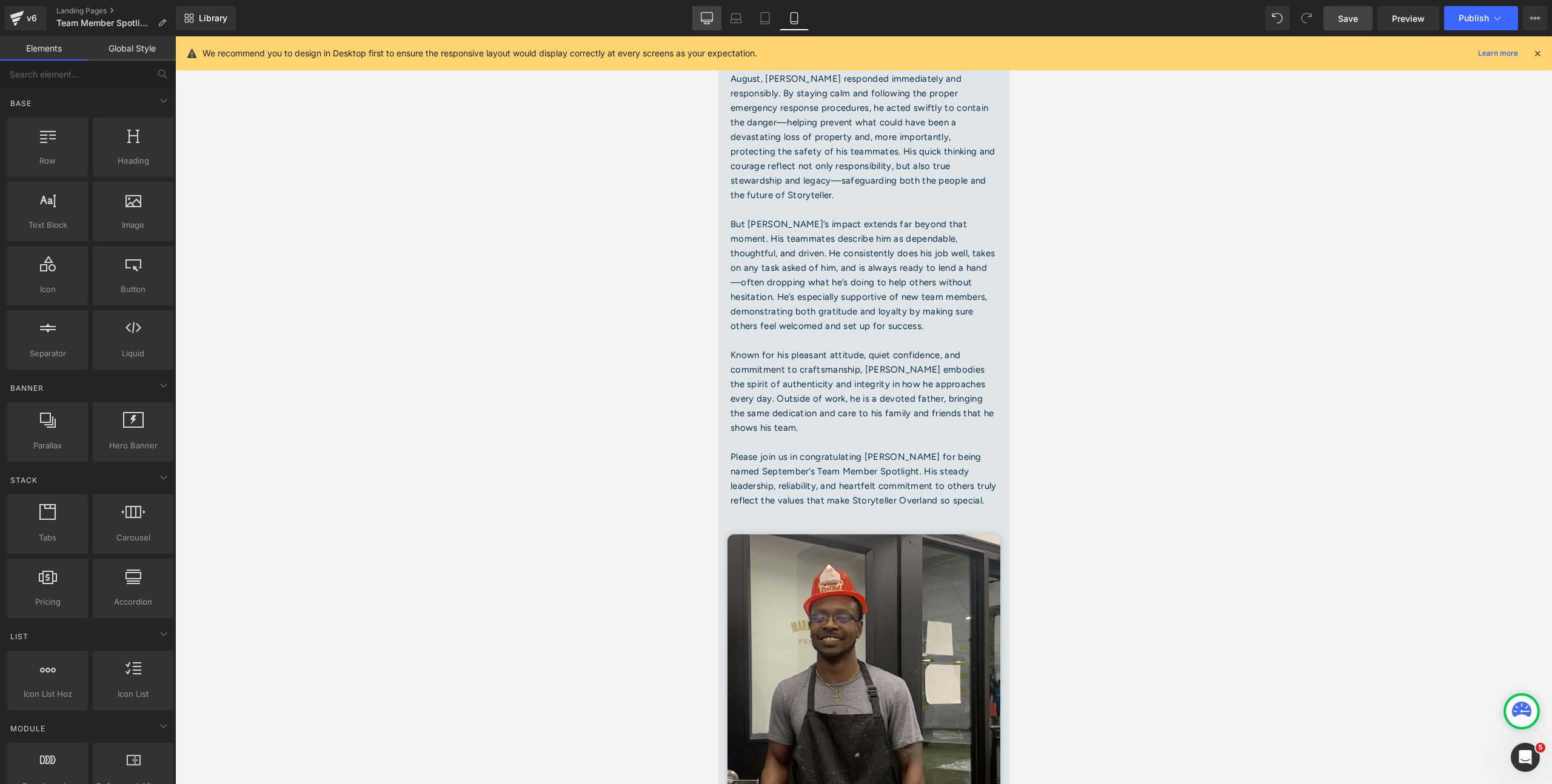
click at [699, 16] on link "Desktop" at bounding box center [706, 18] width 29 height 25
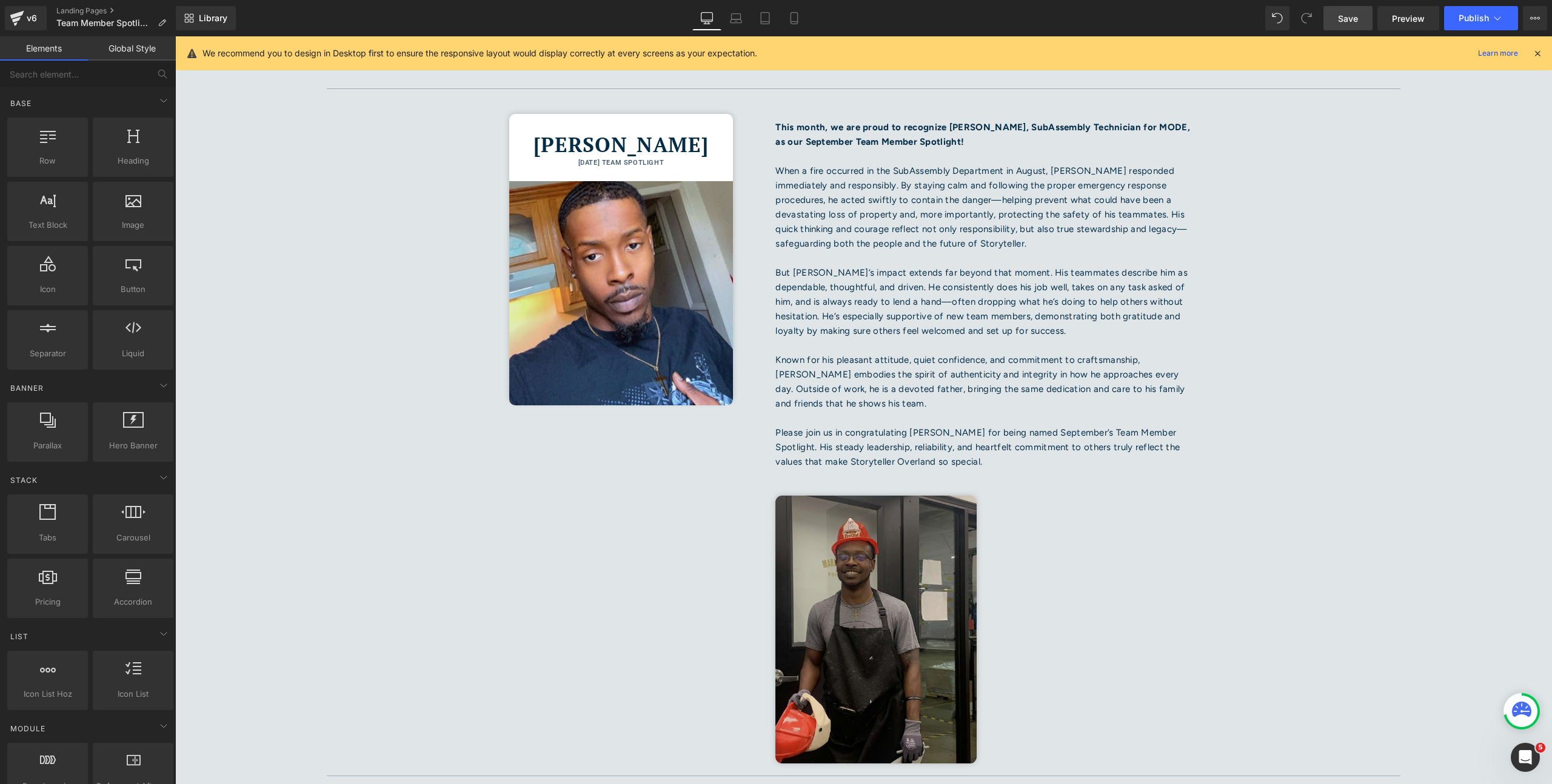
scroll to position [0, 0]
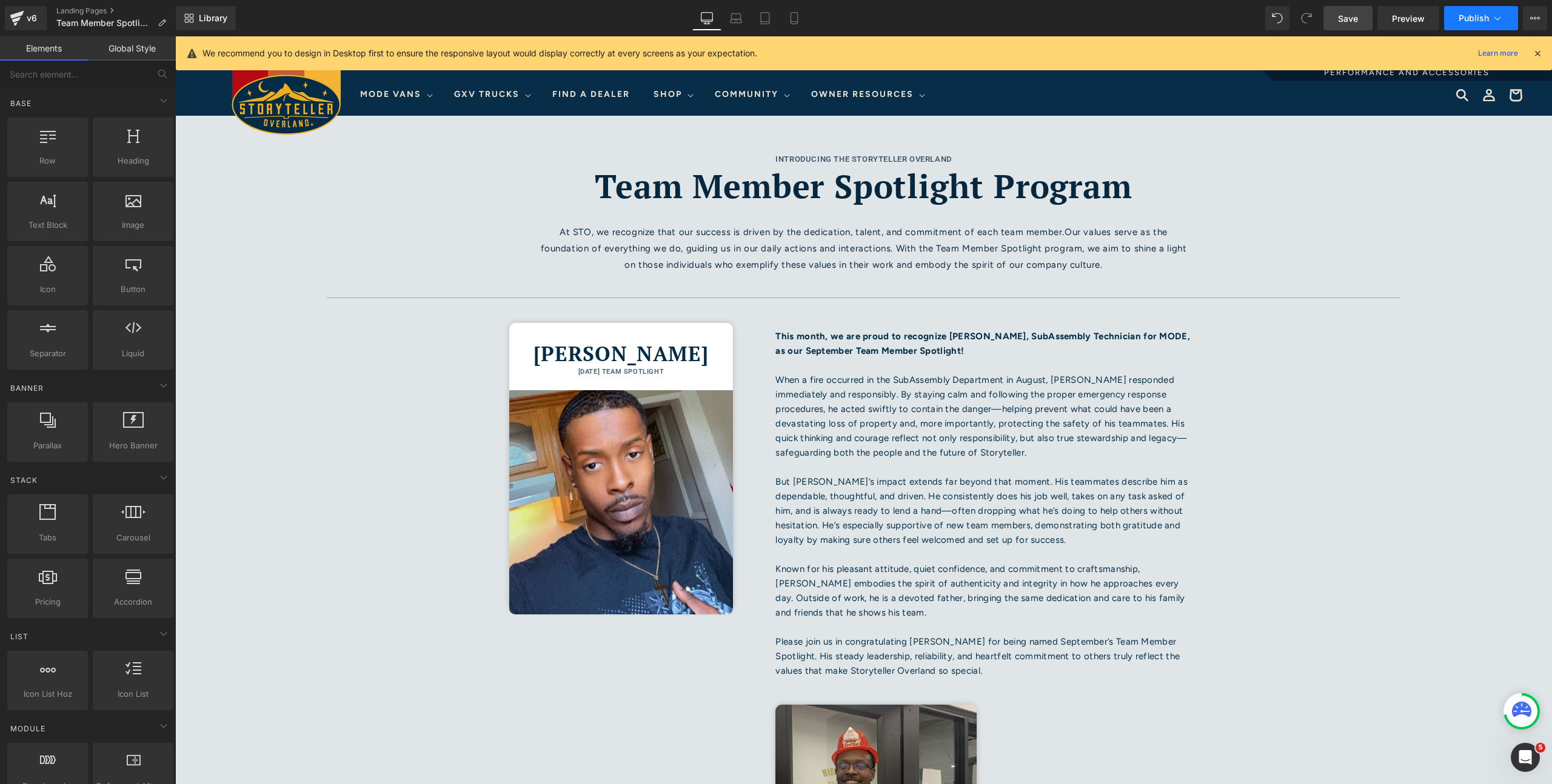
click at [1462, 22] on span "Publish" at bounding box center [1473, 18] width 31 height 10
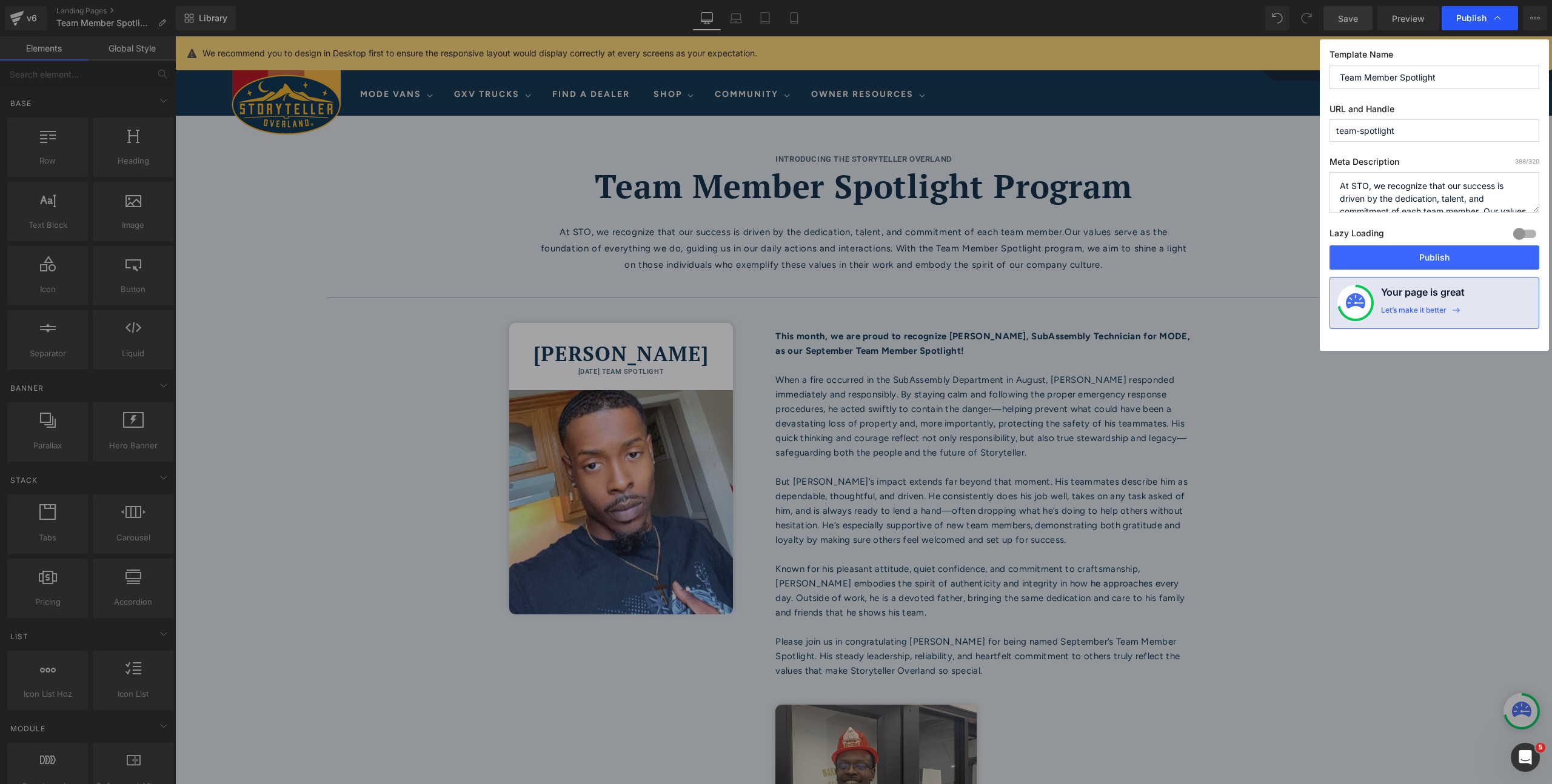
click at [1472, 28] on div "Publish" at bounding box center [1480, 18] width 77 height 25
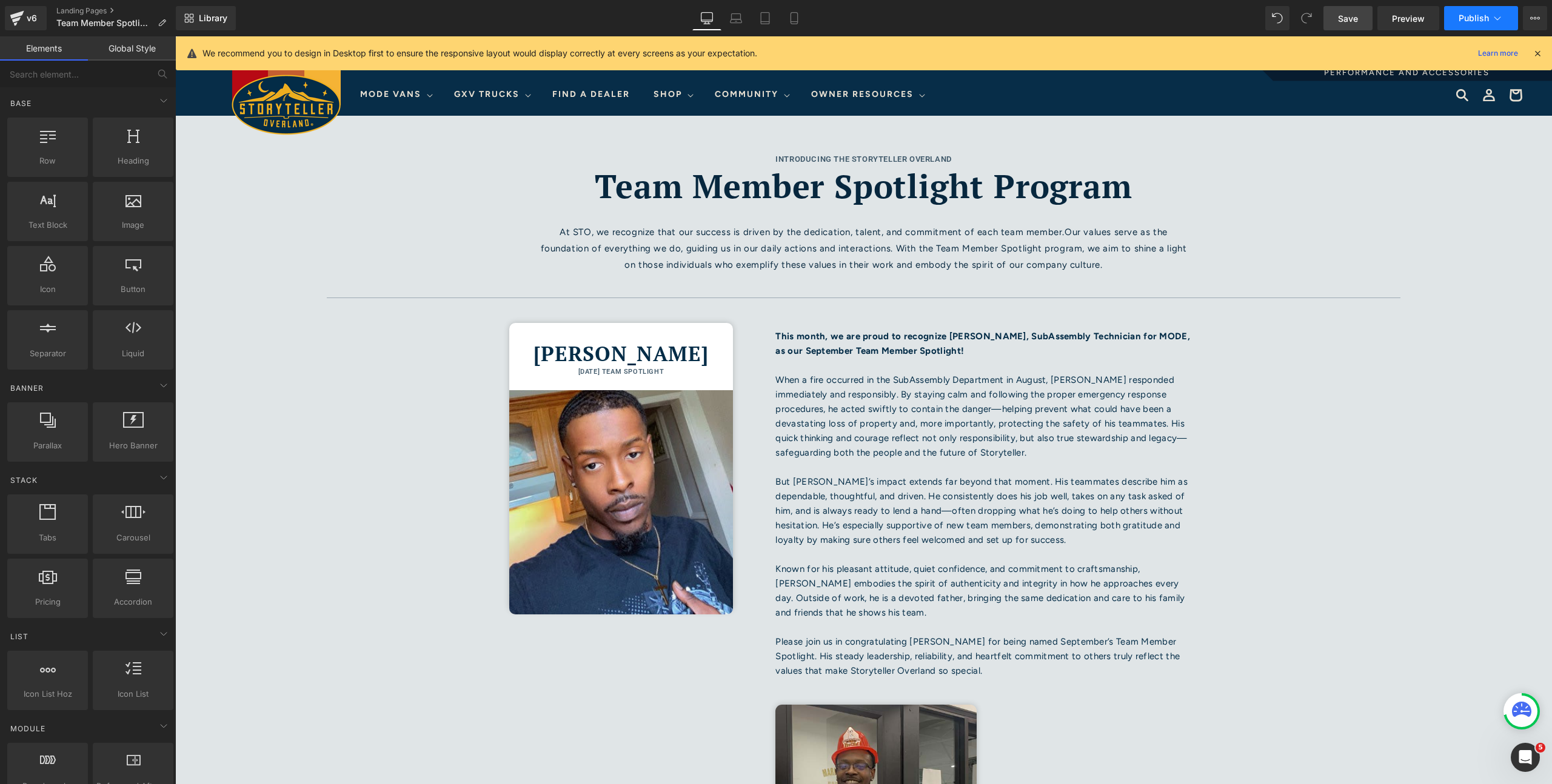
click at [1472, 19] on span "Publish" at bounding box center [1473, 18] width 31 height 10
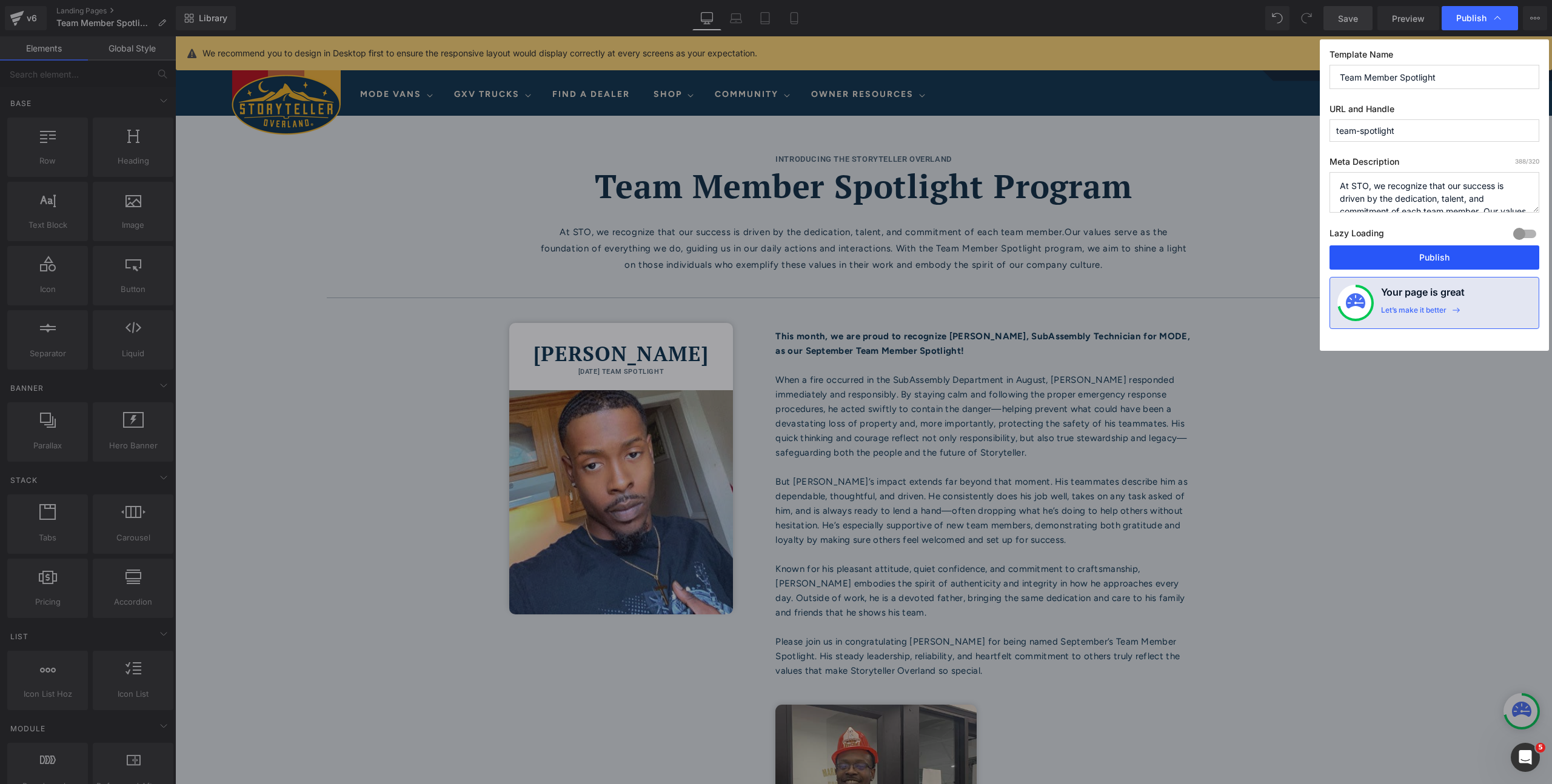
click at [1440, 263] on button "Publish" at bounding box center [1434, 257] width 210 height 25
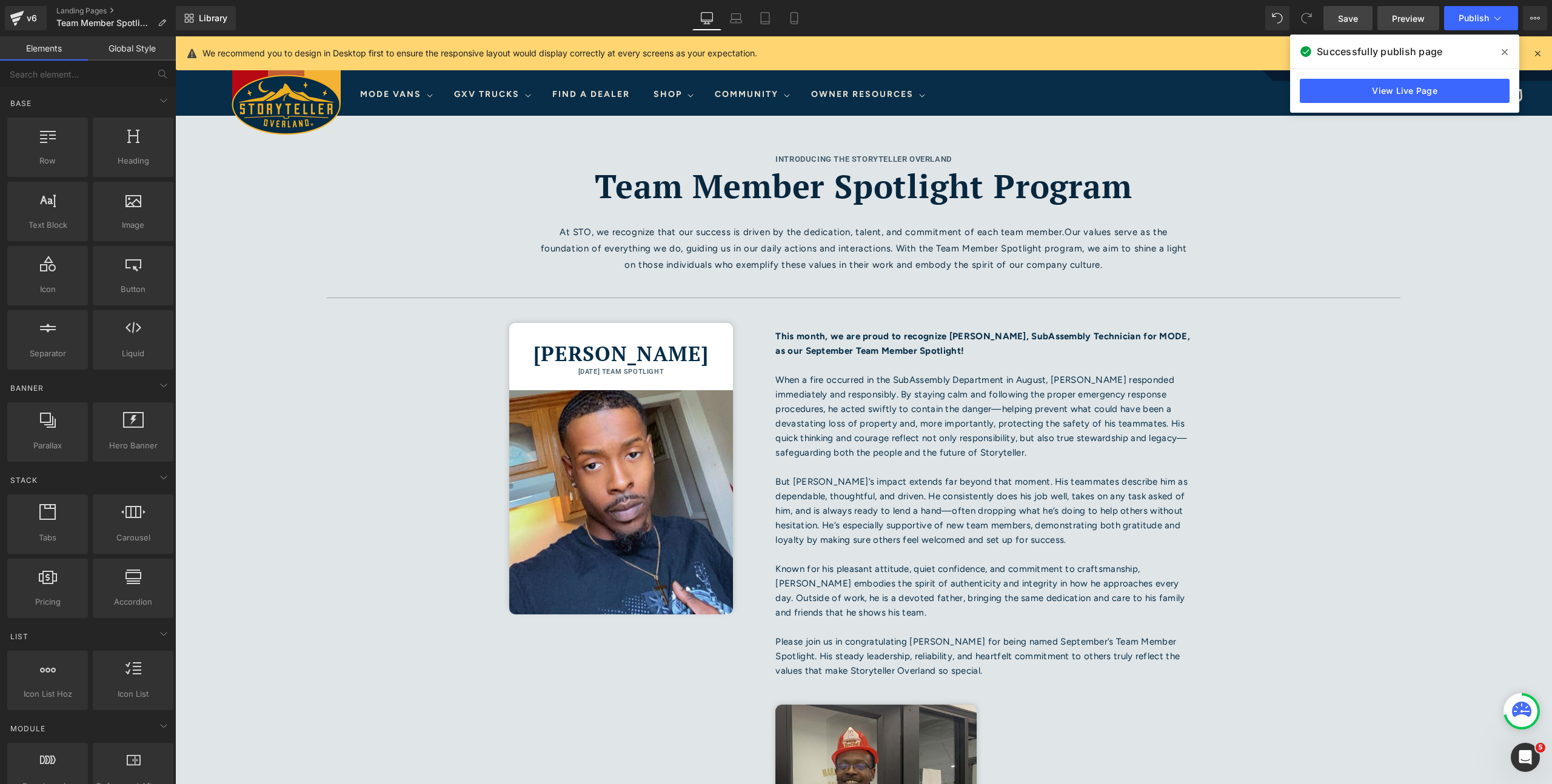
click at [1406, 18] on span "Preview" at bounding box center [1408, 18] width 33 height 13
click at [1501, 49] on icon at bounding box center [1504, 52] width 6 height 6
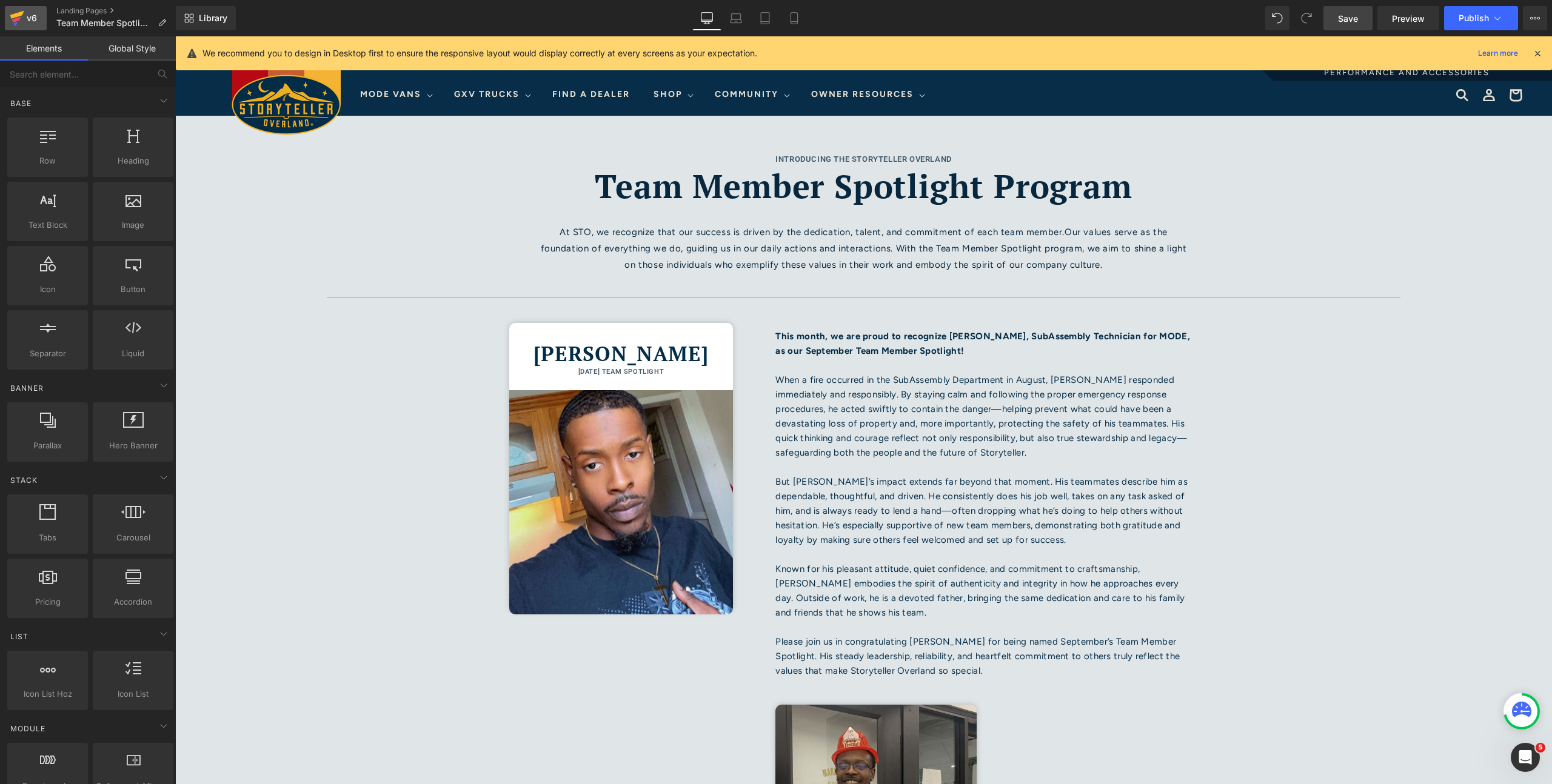
click at [34, 19] on div "v6" at bounding box center [32, 18] width 15 height 16
